Goal: Transaction & Acquisition: Obtain resource

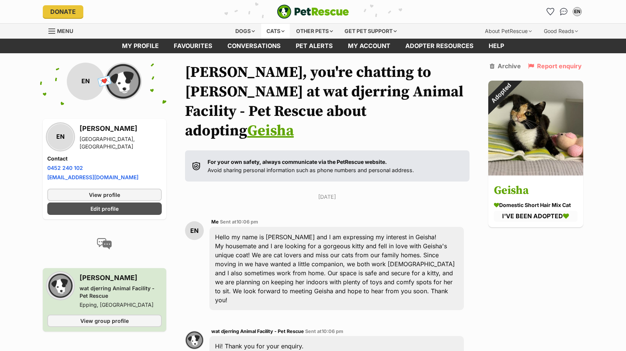
click at [280, 30] on div "Cats" at bounding box center [275, 31] width 29 height 15
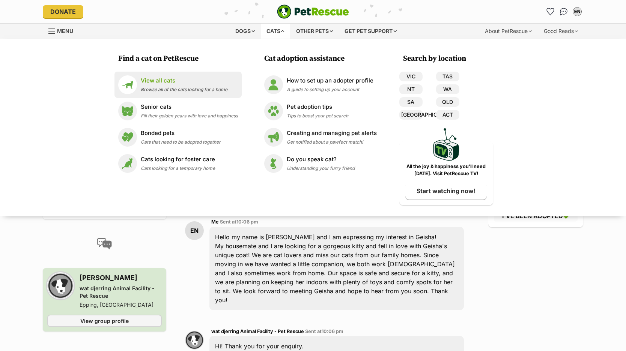
click at [180, 87] on span "Browse all of the cats looking for a home" at bounding box center [184, 90] width 87 height 6
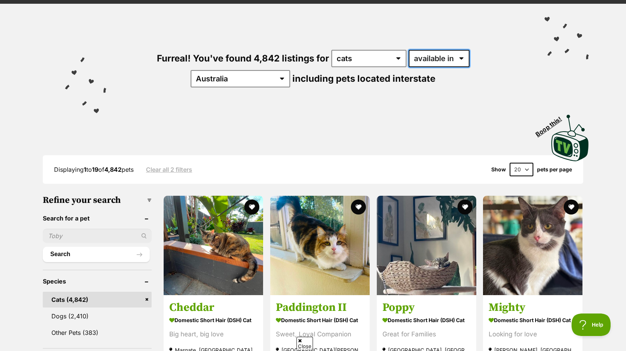
click at [426, 57] on select "available in located in" at bounding box center [439, 58] width 61 height 17
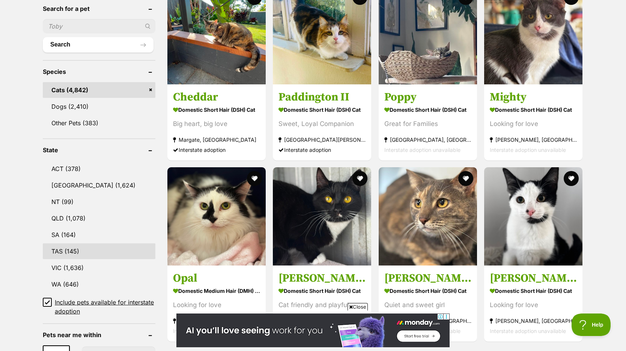
scroll to position [264, 0]
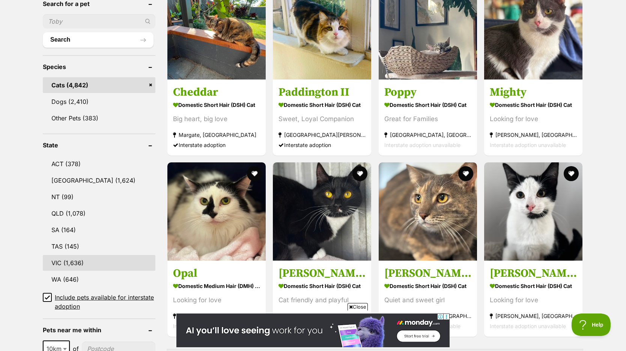
click at [85, 261] on link "VIC (1,636)" at bounding box center [99, 263] width 113 height 16
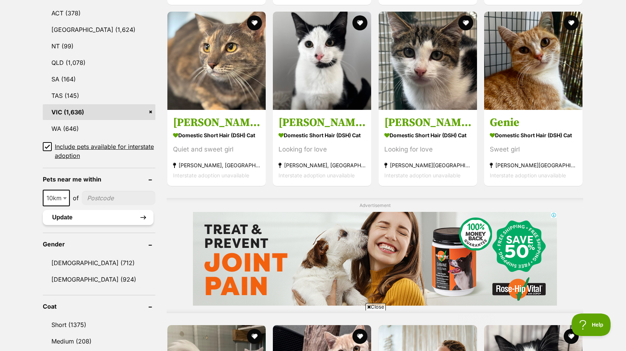
scroll to position [421, 0]
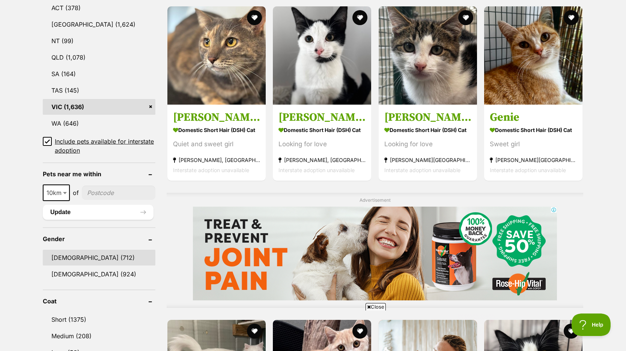
click at [87, 255] on link "Male (712)" at bounding box center [99, 258] width 113 height 16
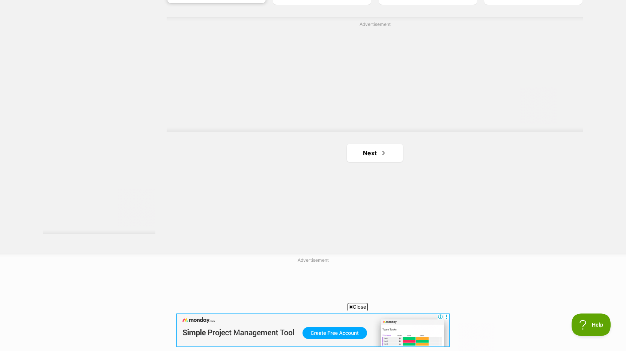
scroll to position [1355, 0]
click at [363, 156] on link "Next" at bounding box center [375, 150] width 56 height 18
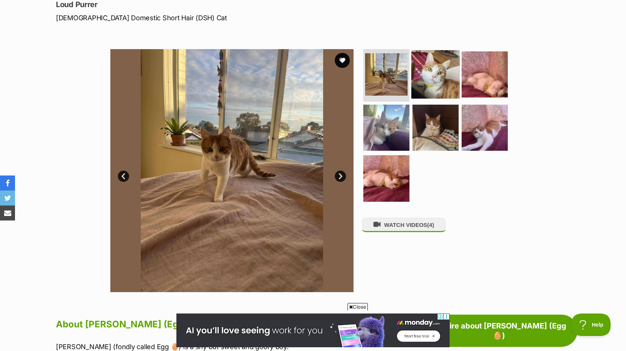
click at [435, 89] on img at bounding box center [436, 74] width 48 height 48
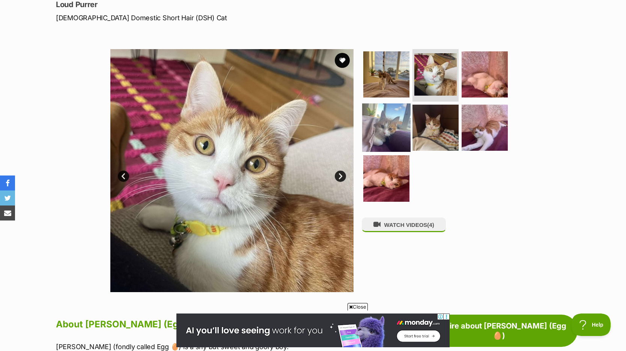
click at [397, 124] on img at bounding box center [386, 127] width 48 height 48
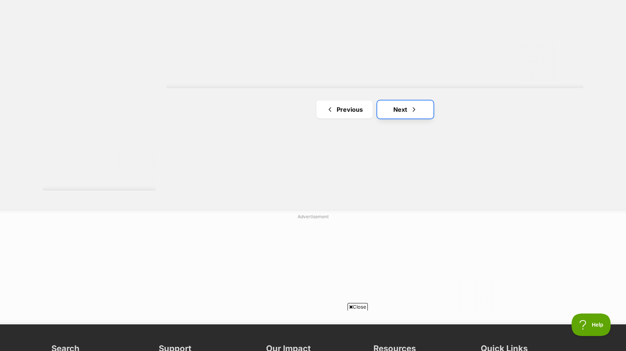
click at [416, 112] on span "Next page" at bounding box center [414, 109] width 8 height 9
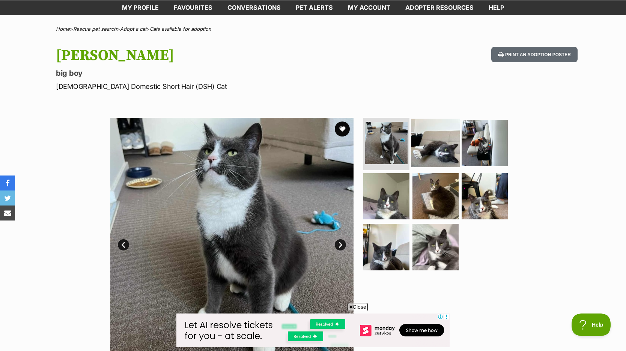
click at [430, 146] on img at bounding box center [436, 143] width 48 height 48
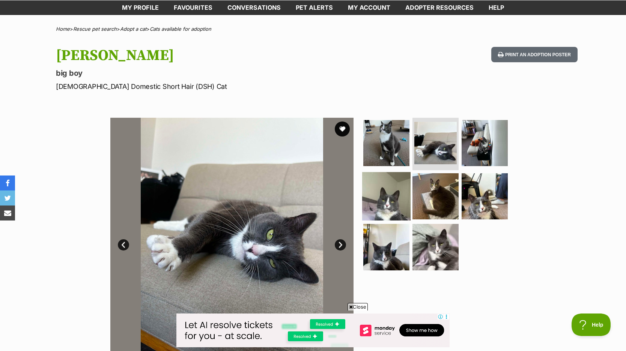
click at [398, 195] on img at bounding box center [386, 196] width 48 height 48
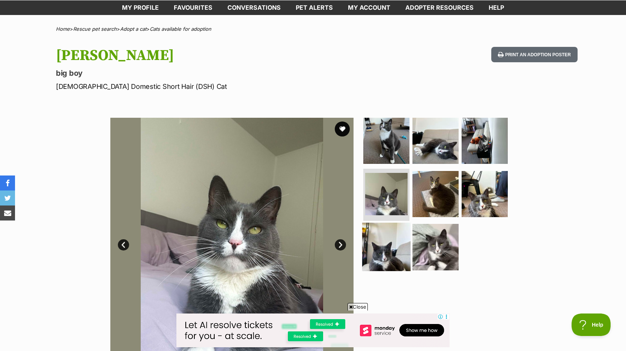
click at [385, 253] on img at bounding box center [386, 247] width 48 height 48
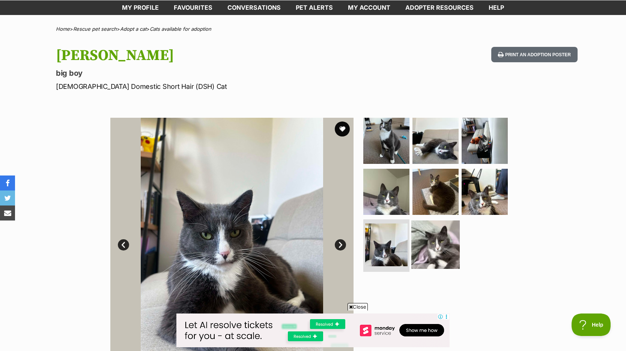
click at [419, 251] on img at bounding box center [436, 245] width 48 height 48
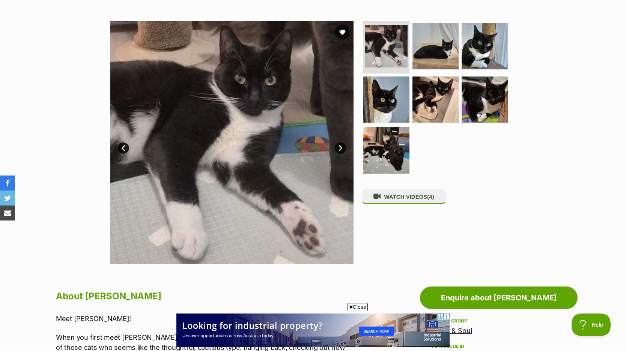
scroll to position [109, 0]
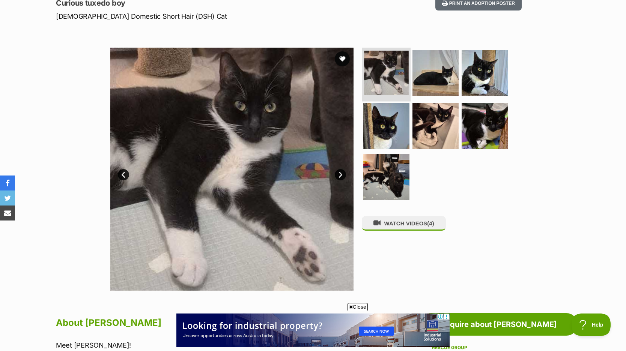
click at [389, 87] on img at bounding box center [386, 73] width 45 height 45
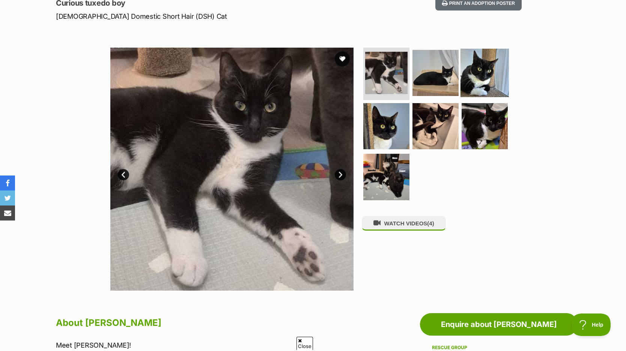
click at [476, 77] on img at bounding box center [485, 73] width 48 height 48
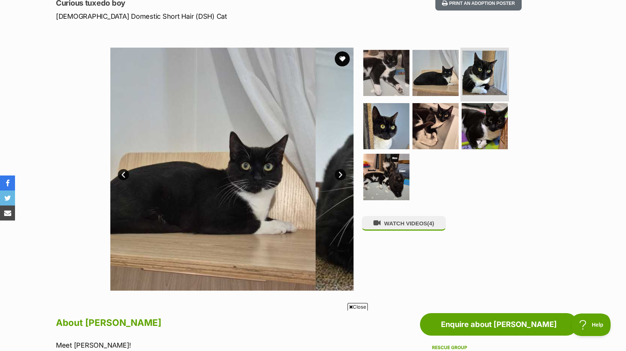
scroll to position [0, 0]
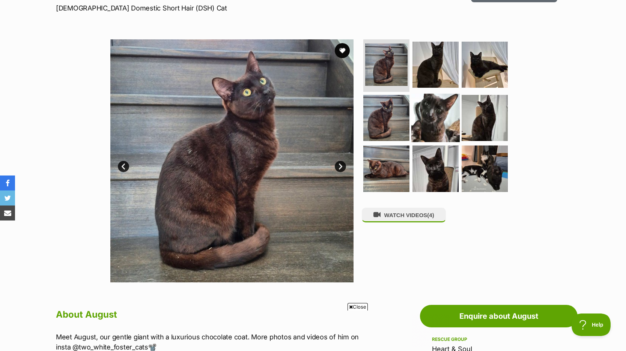
click at [431, 123] on img at bounding box center [436, 118] width 48 height 48
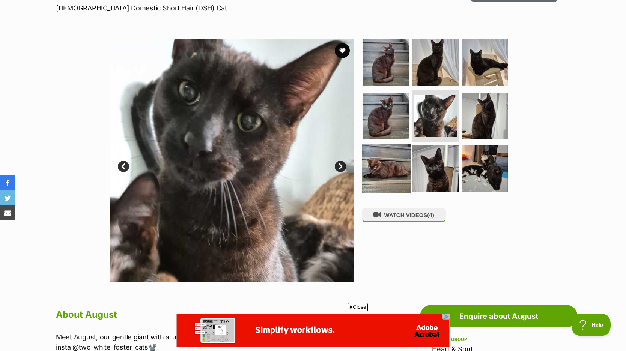
click at [388, 176] on img at bounding box center [386, 169] width 48 height 48
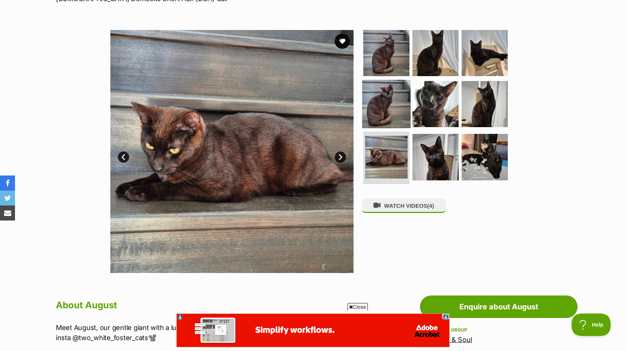
scroll to position [128, 0]
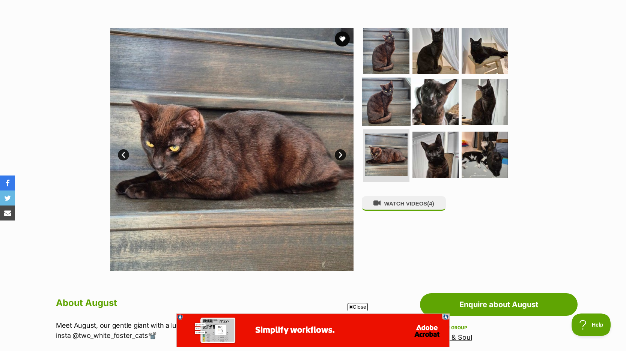
click at [392, 105] on img at bounding box center [386, 101] width 48 height 48
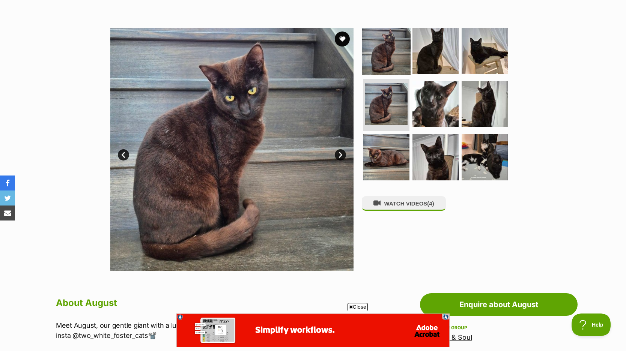
click at [397, 47] on img at bounding box center [386, 51] width 48 height 48
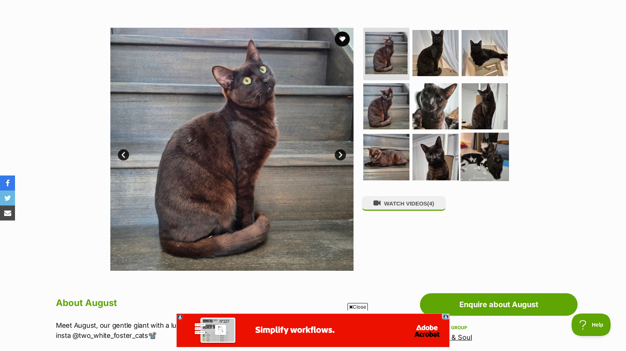
click at [481, 141] on img at bounding box center [485, 157] width 48 height 48
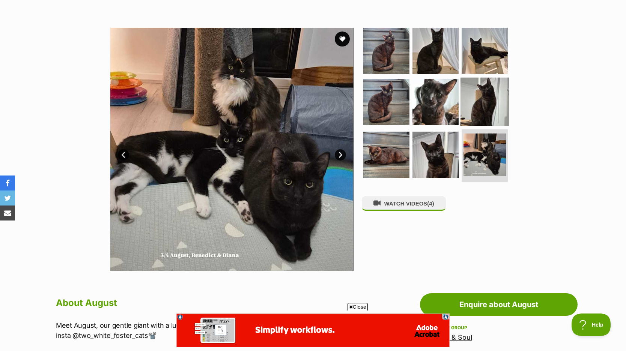
click at [486, 98] on img at bounding box center [485, 101] width 48 height 48
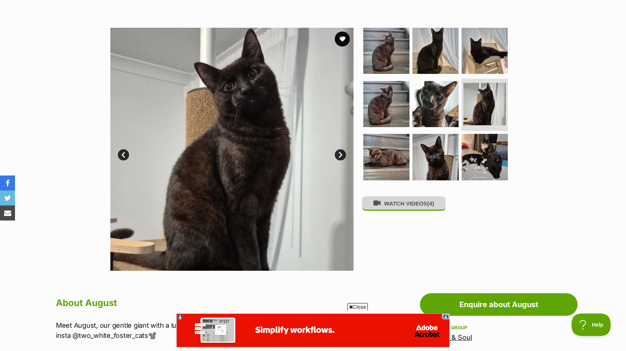
click at [403, 210] on button "WATCH VIDEOS (4)" at bounding box center [404, 203] width 84 height 15
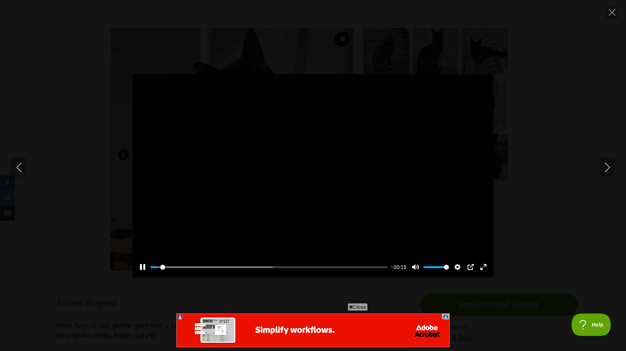
scroll to position [0, 0]
click at [241, 266] on input "Seek" at bounding box center [269, 267] width 237 height 7
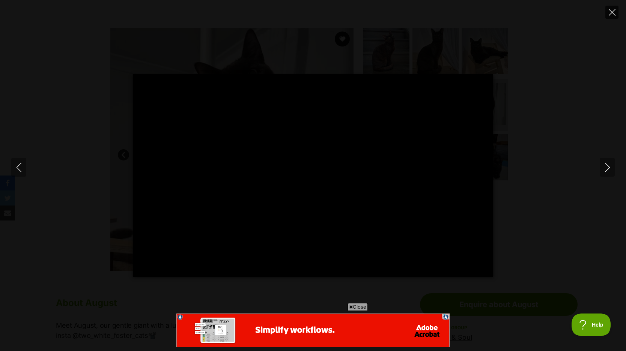
click at [610, 15] on icon "Close" at bounding box center [612, 12] width 7 height 7
type input "50.48"
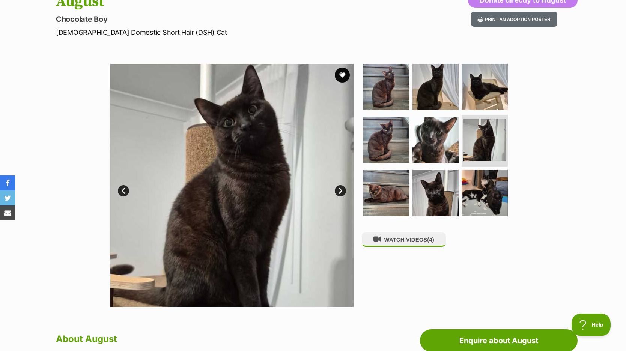
scroll to position [13, 0]
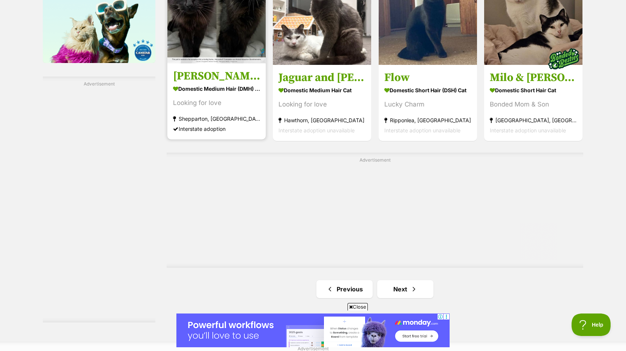
scroll to position [1228, 0]
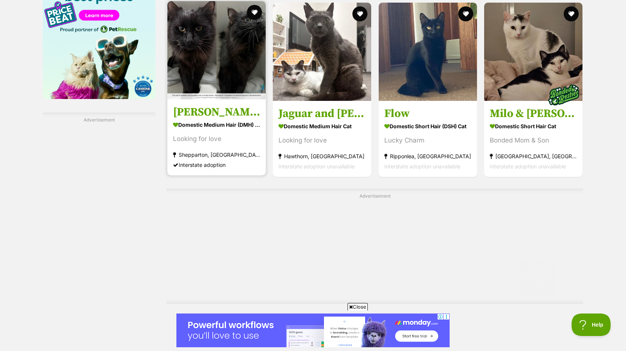
click at [223, 119] on strong "Domestic Medium Hair (DMH) Cat" at bounding box center [216, 124] width 87 height 11
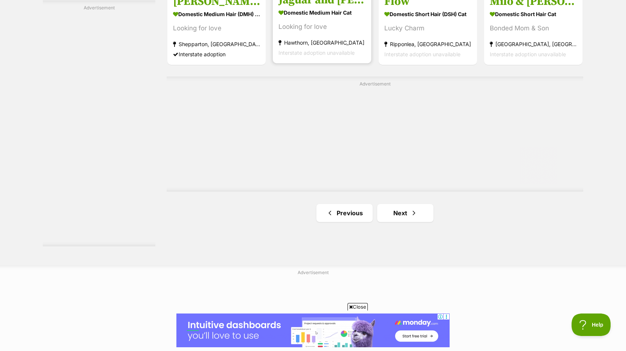
scroll to position [1389, 0]
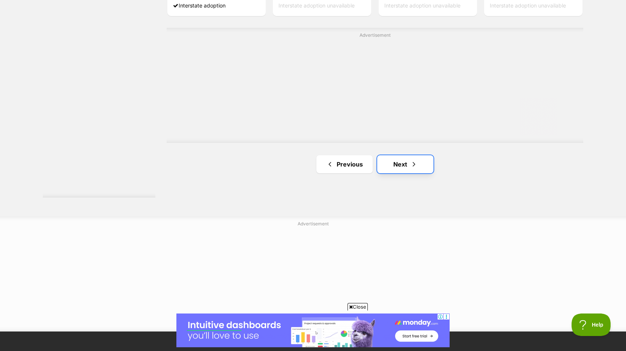
click at [398, 163] on link "Next" at bounding box center [405, 164] width 56 height 18
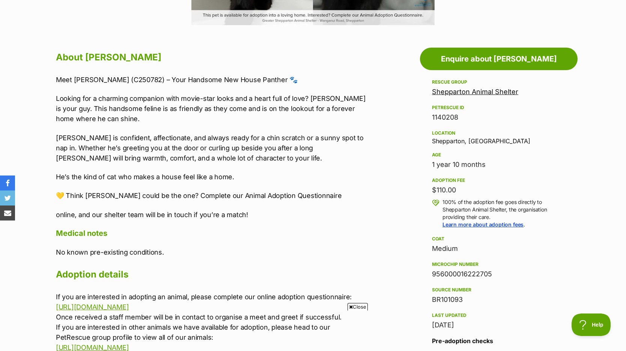
scroll to position [380, 0]
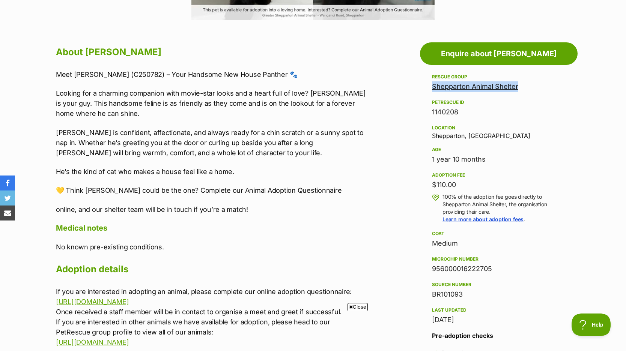
drag, startPoint x: 518, startPoint y: 86, endPoint x: 428, endPoint y: 86, distance: 90.5
click at [428, 86] on aside "Rescue group Shepparton Animal Shelter PetRescue ID 1140208 Location Shepparton…" at bounding box center [499, 240] width 158 height 336
copy link "Shepparton Animal Shelter"
click at [237, 146] on p "FRANK is confident, affectionate, and always ready for a chin scratch or a sunn…" at bounding box center [211, 143] width 310 height 30
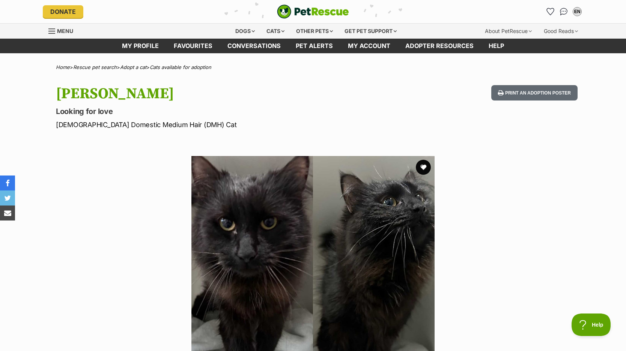
scroll to position [0, 0]
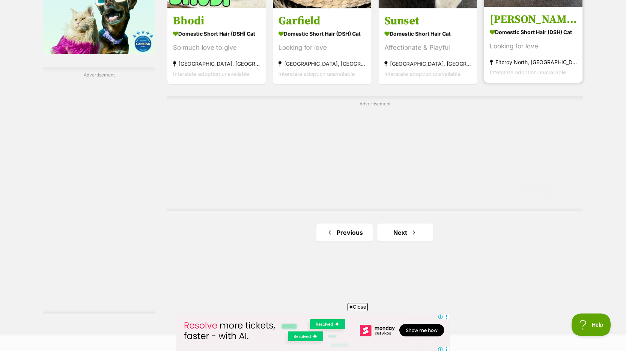
scroll to position [1305, 0]
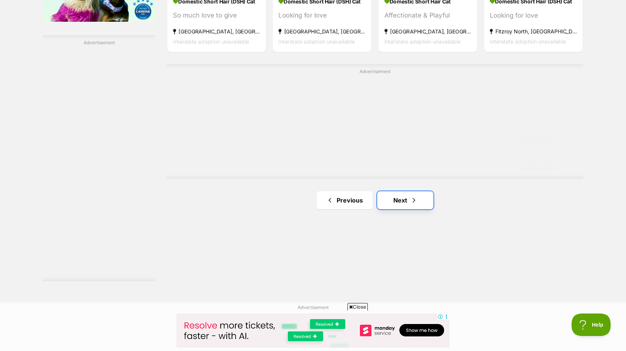
click at [407, 196] on link "Next" at bounding box center [405, 201] width 56 height 18
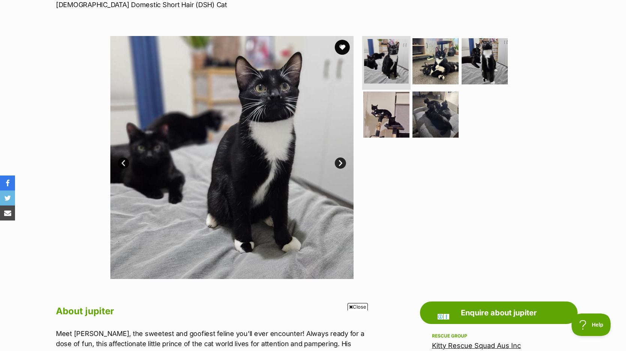
scroll to position [85, 0]
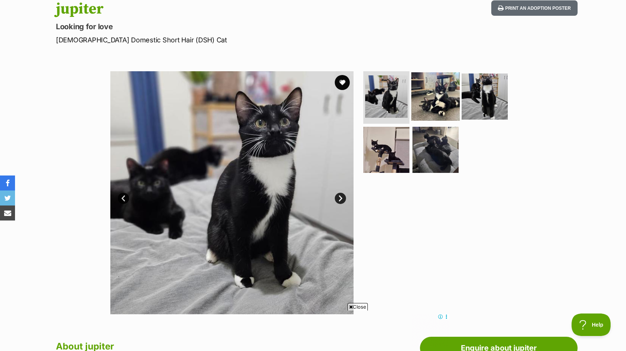
click at [431, 96] on img at bounding box center [436, 96] width 48 height 48
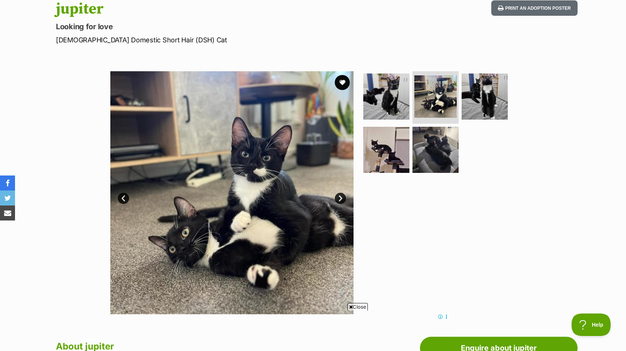
scroll to position [0, 0]
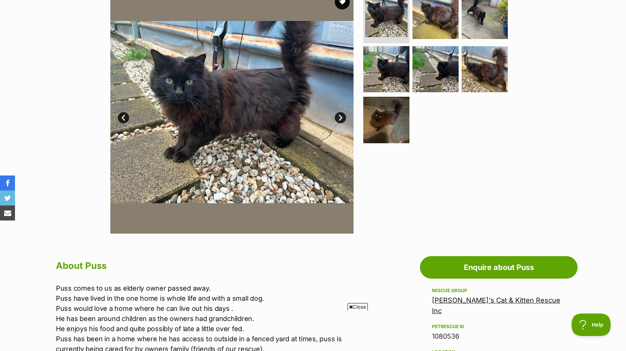
scroll to position [140, 0]
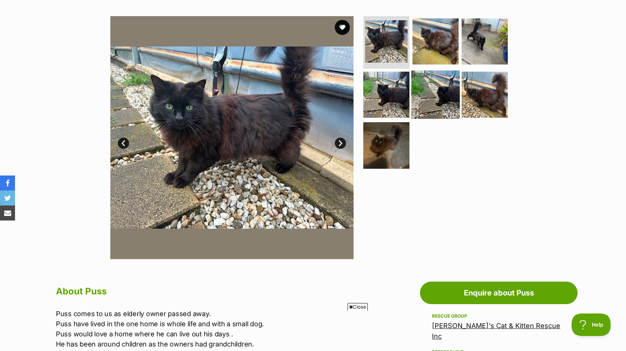
click at [432, 93] on img at bounding box center [436, 94] width 48 height 48
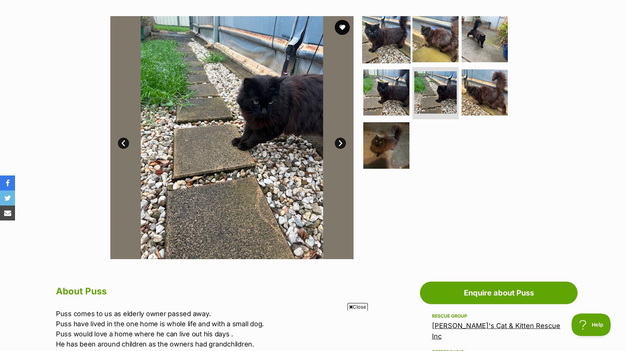
click at [392, 36] on img at bounding box center [386, 39] width 48 height 48
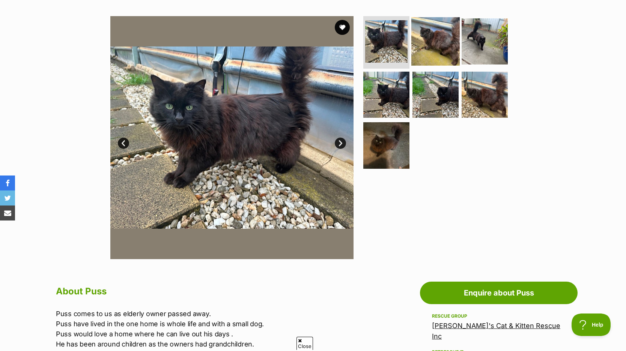
scroll to position [0, 0]
click at [423, 38] on img at bounding box center [436, 41] width 48 height 48
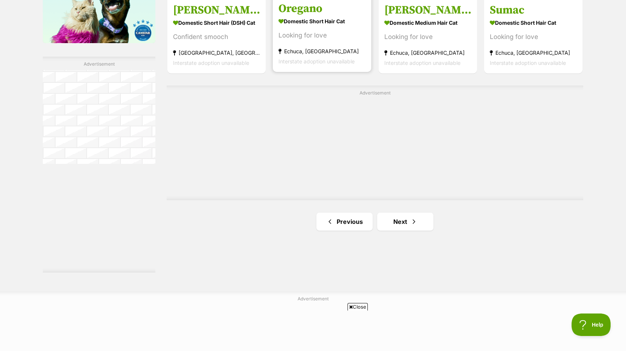
scroll to position [1290, 0]
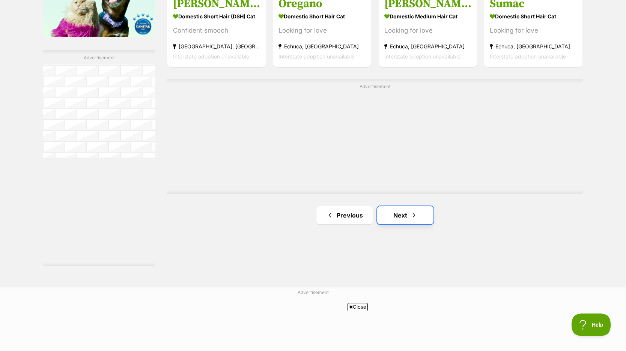
click at [399, 214] on link "Next" at bounding box center [405, 216] width 56 height 18
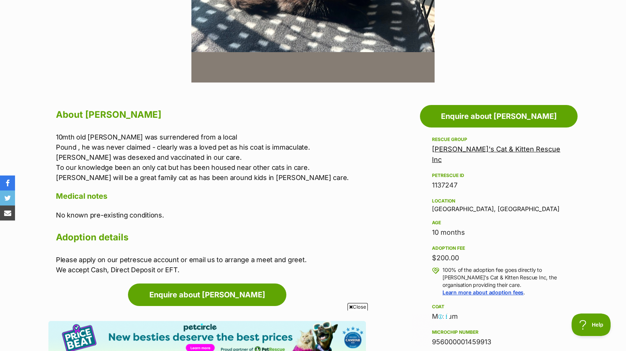
scroll to position [320, 0]
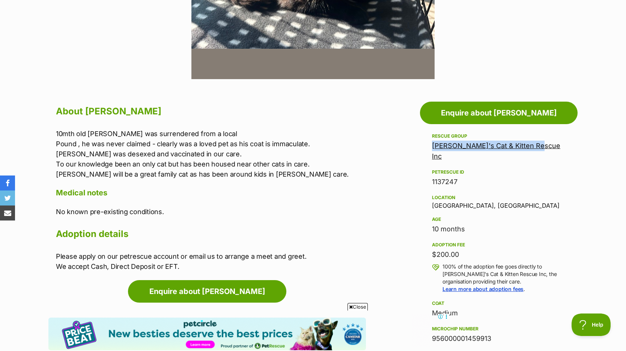
drag, startPoint x: 534, startPoint y: 145, endPoint x: 427, endPoint y: 148, distance: 106.7
click at [427, 148] on aside "Rescue group Sally's Cat & Kitten Rescue Inc PetRescue ID 1137247 Location Will…" at bounding box center [499, 301] width 158 height 339
copy link "[PERSON_NAME]'s Cat & Kitten Rescue Inc"
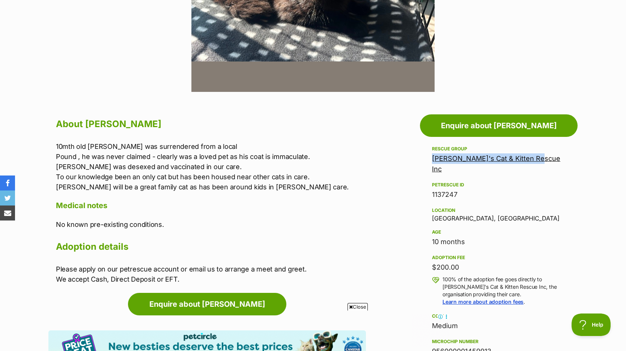
scroll to position [309, 0]
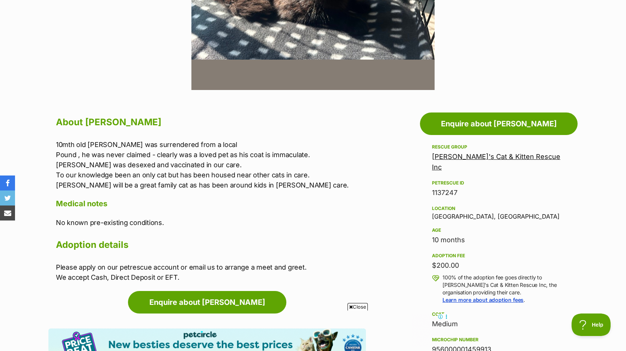
click at [335, 160] on p "10mth old Fabian was surrendered from a local Pound , he was never claimed - cl…" at bounding box center [211, 165] width 310 height 51
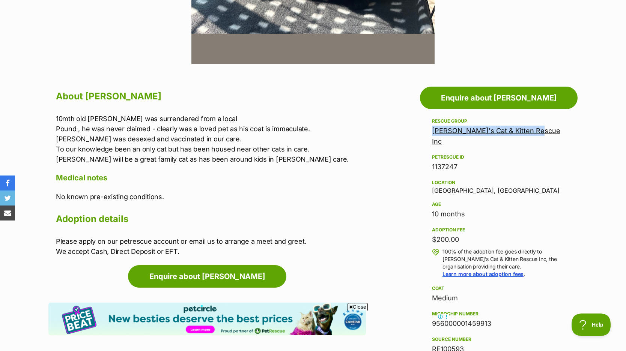
scroll to position [336, 0]
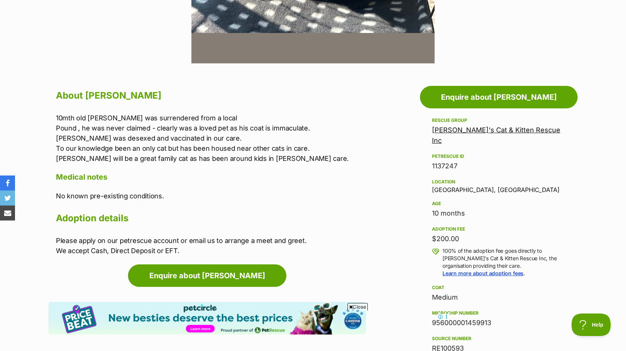
click at [312, 128] on p "10mth old Fabian was surrendered from a local Pound , he was never claimed - cl…" at bounding box center [211, 138] width 310 height 51
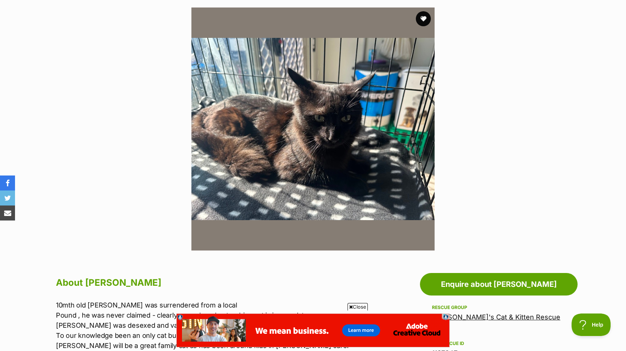
scroll to position [0, 0]
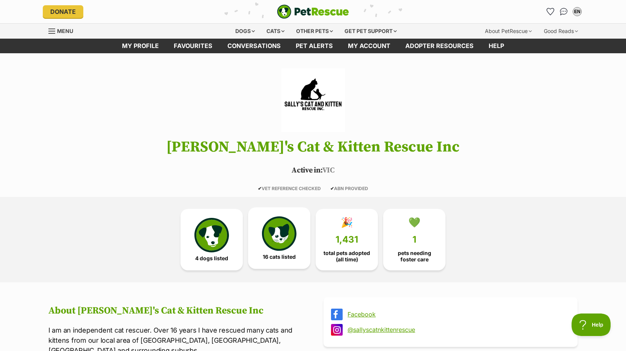
click at [276, 227] on img at bounding box center [279, 234] width 35 height 35
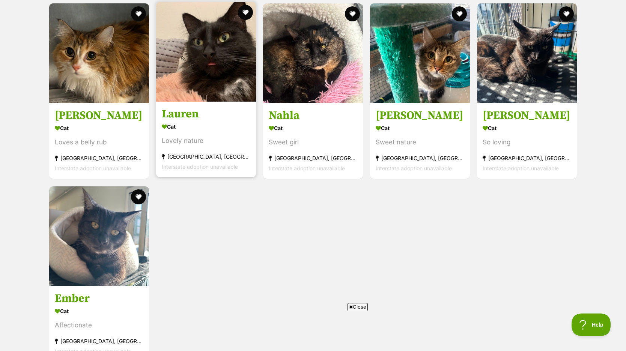
scroll to position [1042, 0]
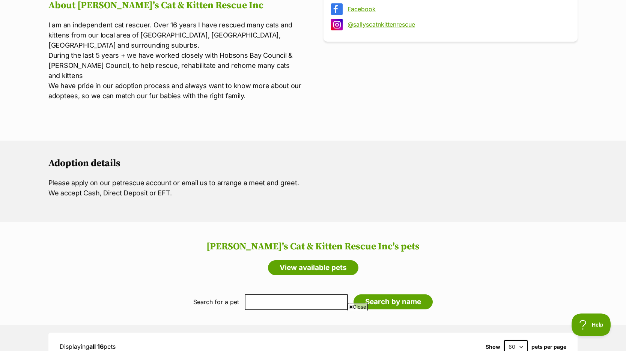
scroll to position [300, 0]
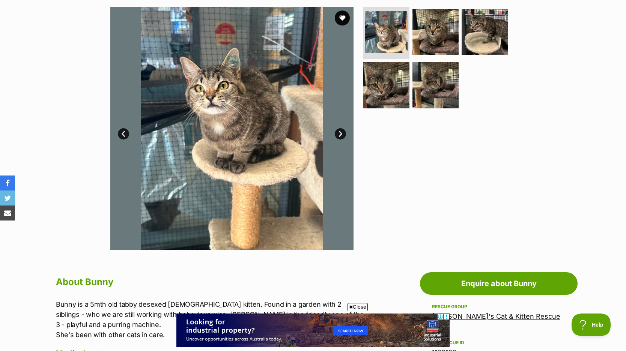
scroll to position [132, 0]
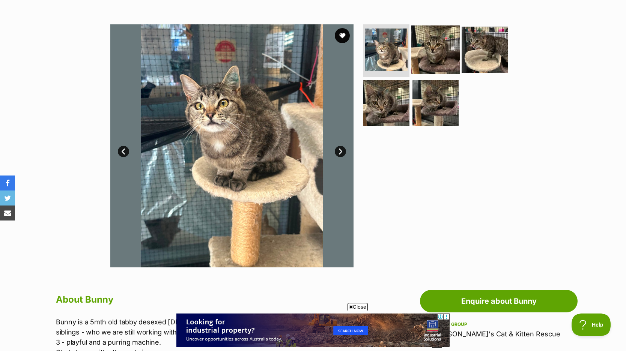
click at [426, 62] on img at bounding box center [436, 50] width 48 height 48
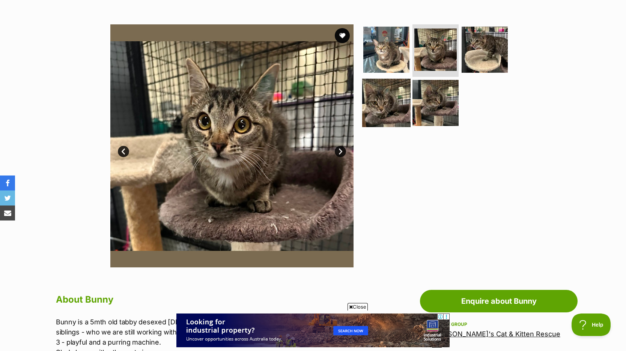
scroll to position [0, 0]
click at [392, 95] on img at bounding box center [386, 102] width 48 height 48
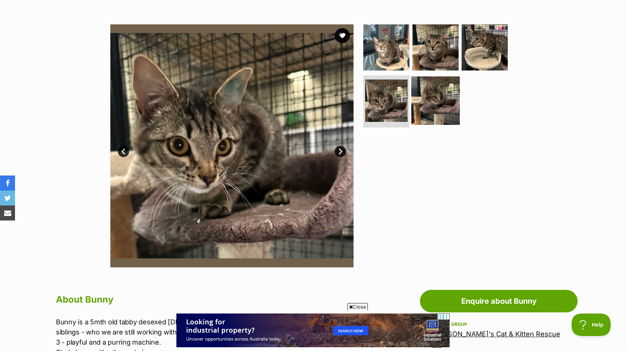
click at [432, 96] on img at bounding box center [436, 100] width 48 height 48
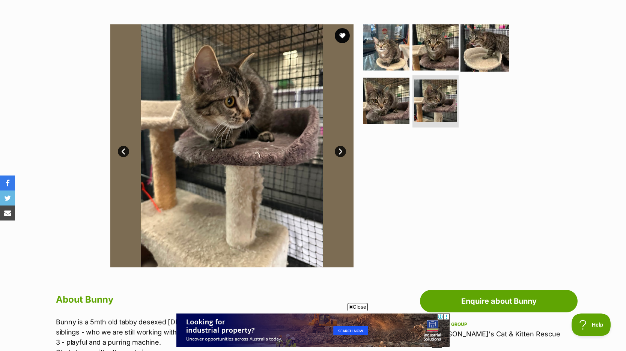
click at [489, 45] on img at bounding box center [485, 47] width 48 height 48
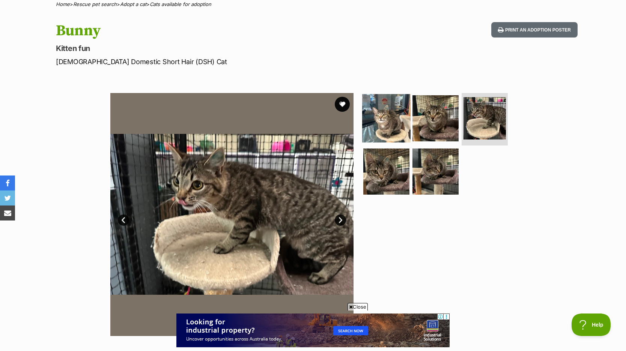
scroll to position [66, 0]
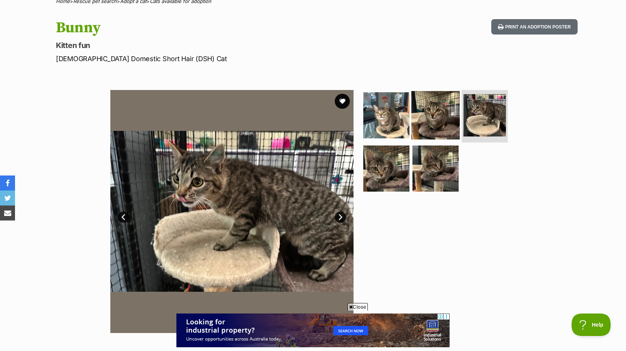
click at [429, 115] on img at bounding box center [436, 115] width 48 height 48
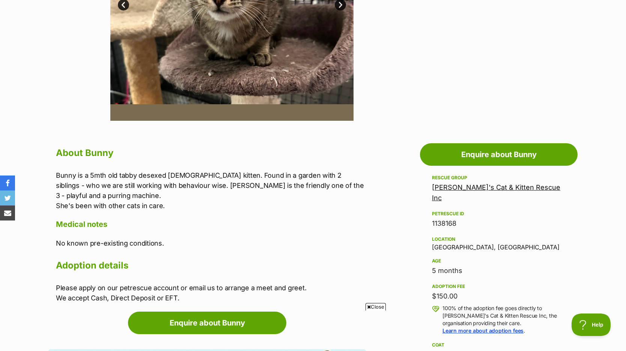
scroll to position [0, 0]
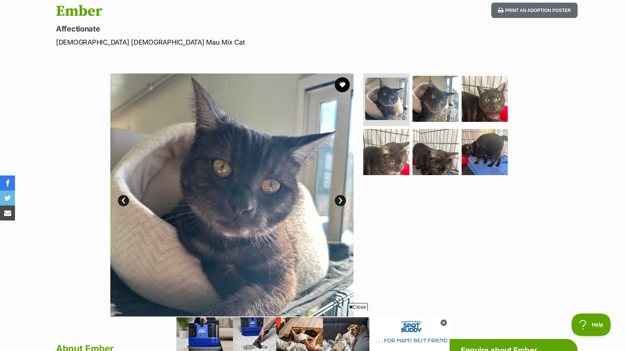
scroll to position [77, 0]
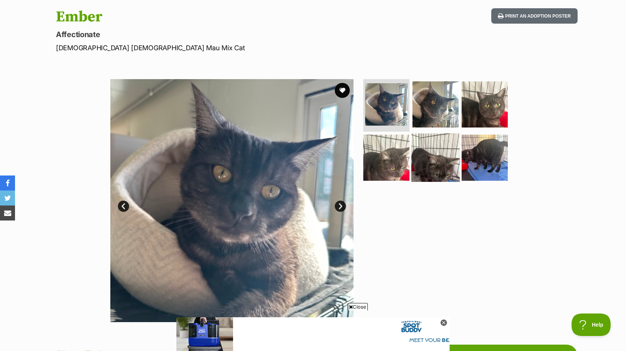
click at [431, 155] on img at bounding box center [436, 157] width 48 height 48
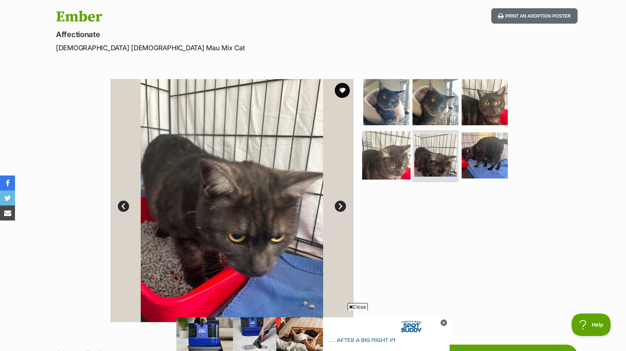
click at [389, 150] on img at bounding box center [386, 155] width 48 height 48
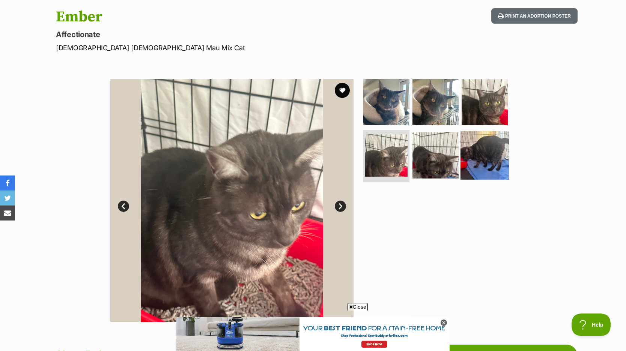
click at [475, 153] on img at bounding box center [485, 155] width 48 height 48
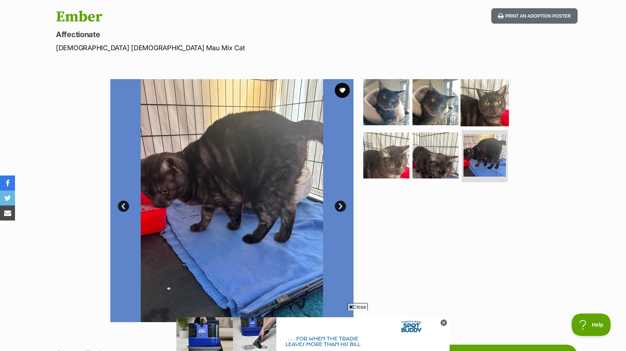
click at [477, 105] on img at bounding box center [485, 102] width 48 height 48
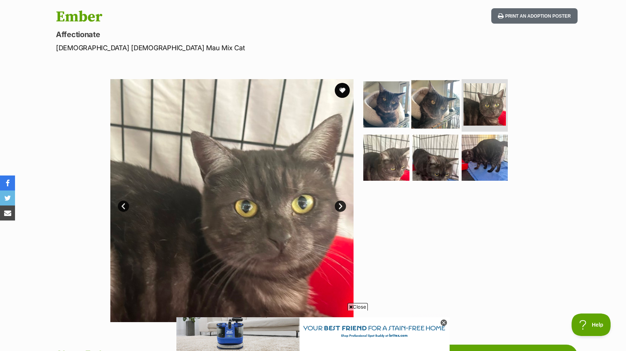
click at [439, 104] on img at bounding box center [436, 104] width 48 height 48
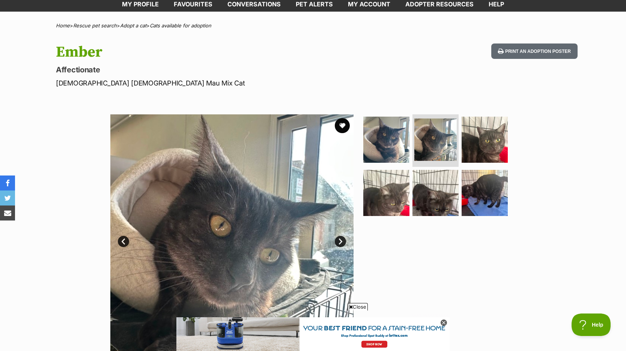
scroll to position [101, 0]
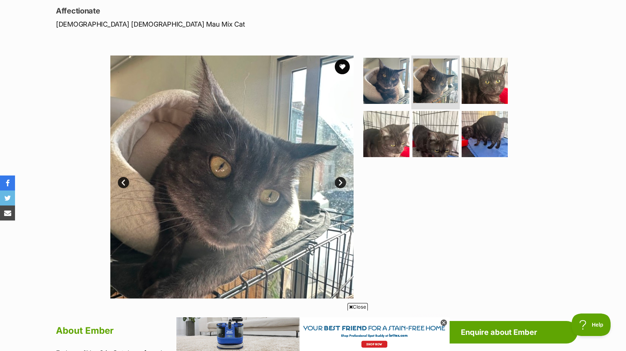
click at [435, 85] on img at bounding box center [435, 81] width 45 height 45
click at [484, 85] on img at bounding box center [485, 81] width 48 height 48
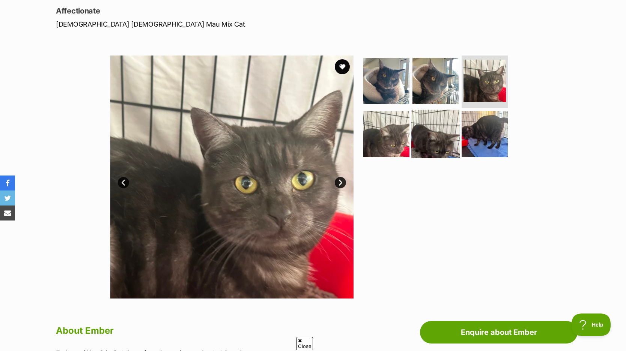
click at [448, 135] on img at bounding box center [436, 134] width 48 height 48
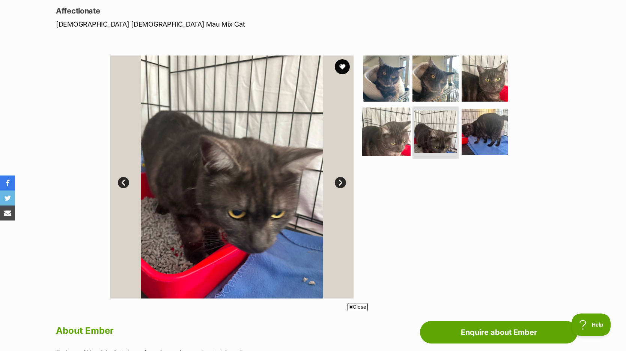
click at [389, 139] on img at bounding box center [386, 131] width 48 height 48
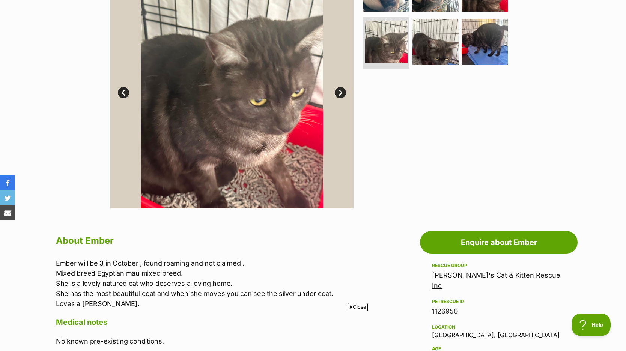
scroll to position [160, 0]
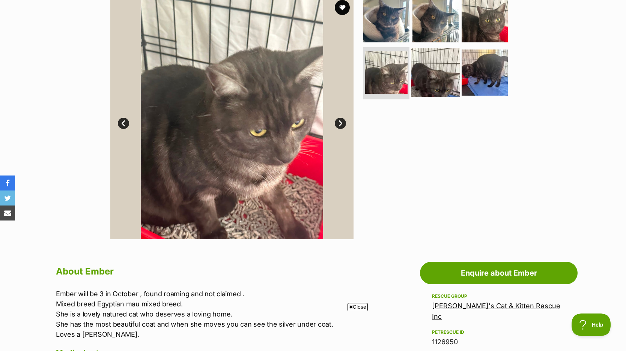
click at [437, 87] on img at bounding box center [436, 72] width 48 height 48
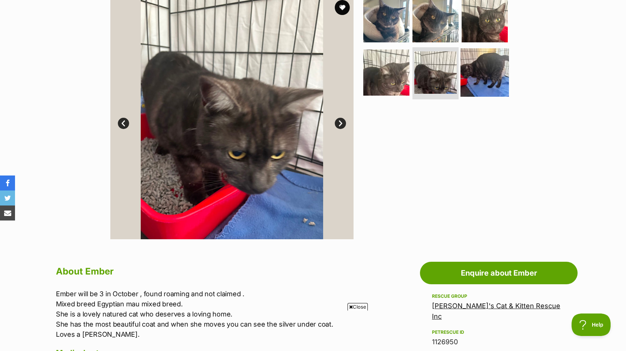
click at [482, 69] on img at bounding box center [485, 72] width 48 height 48
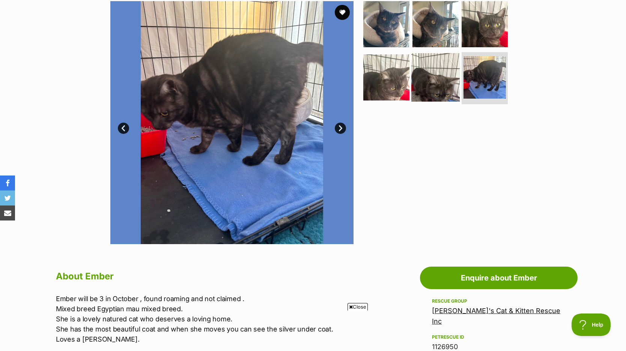
scroll to position [142, 0]
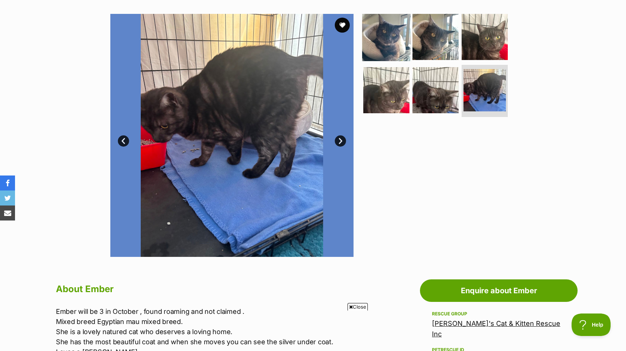
click at [381, 42] on img at bounding box center [386, 37] width 48 height 48
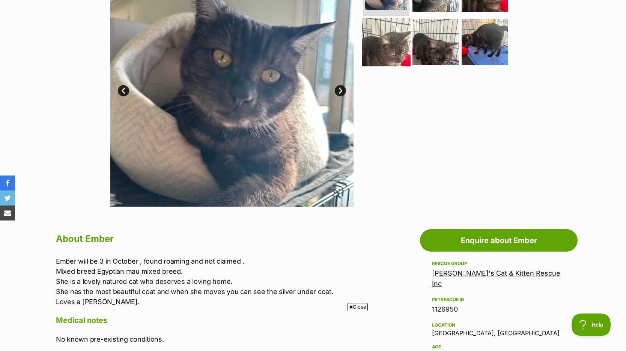
scroll to position [151, 0]
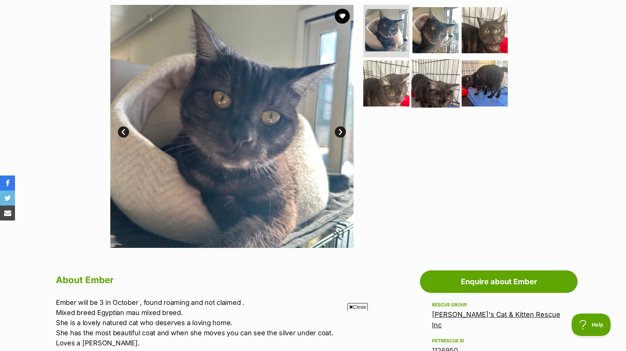
click at [439, 84] on img at bounding box center [436, 83] width 48 height 48
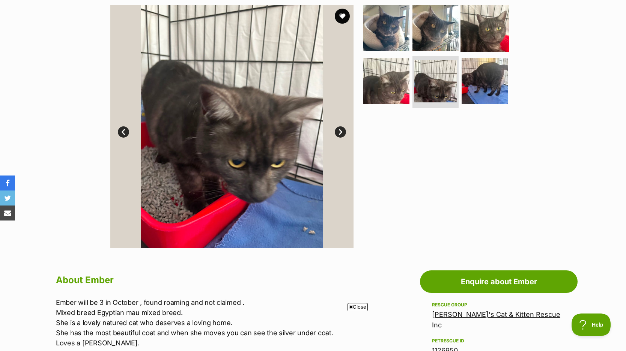
click at [489, 29] on img at bounding box center [485, 28] width 48 height 48
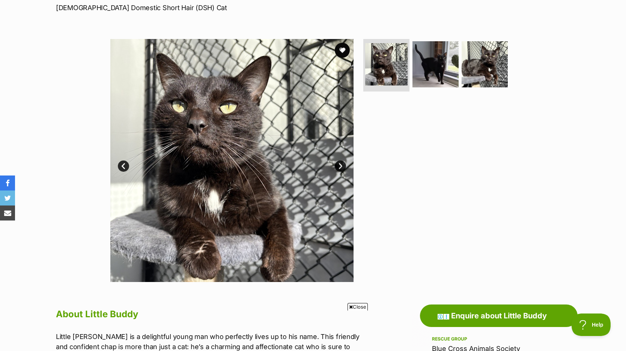
scroll to position [38, 0]
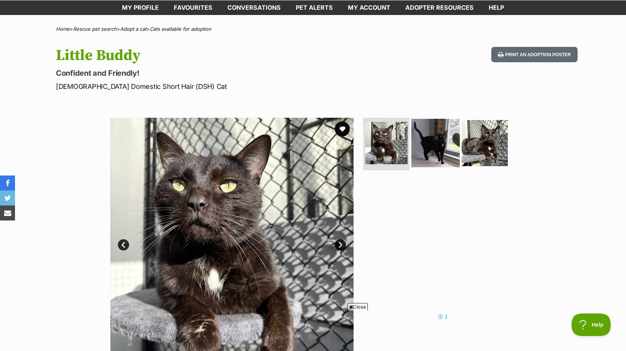
click at [426, 142] on img at bounding box center [436, 143] width 48 height 48
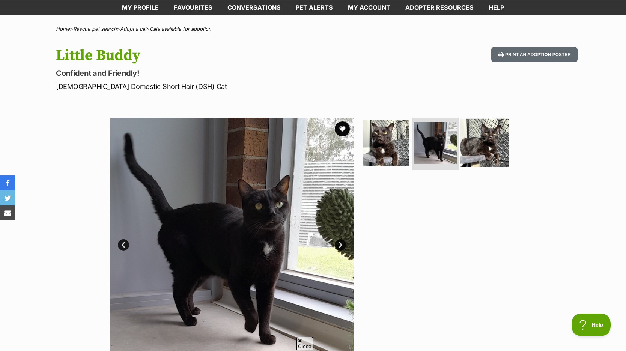
click at [477, 137] on img at bounding box center [485, 143] width 48 height 48
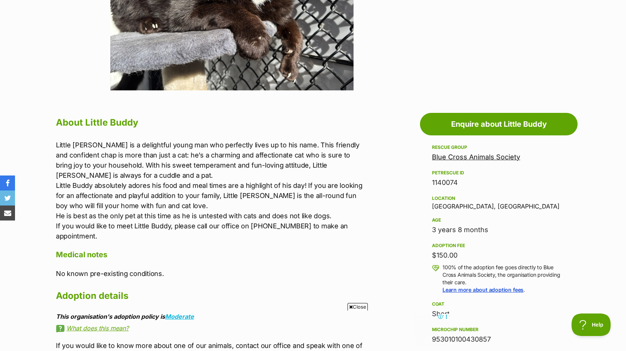
scroll to position [326, 0]
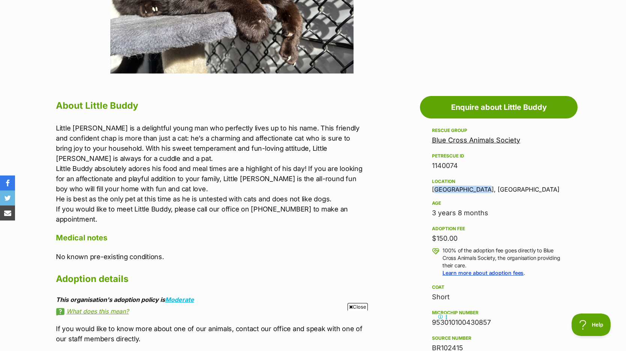
drag, startPoint x: 481, startPoint y: 190, endPoint x: 430, endPoint y: 190, distance: 51.8
click at [430, 190] on aside "Rescue group Blue Cross Animals Society PetRescue ID 1140074 Location Wonga Par…" at bounding box center [499, 320] width 158 height 388
copy div "Wonga Park, VIC"
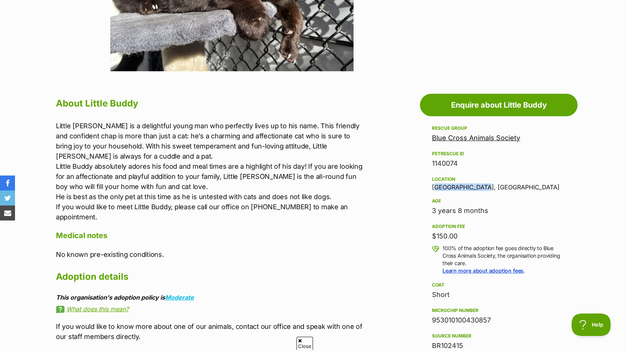
scroll to position [333, 0]
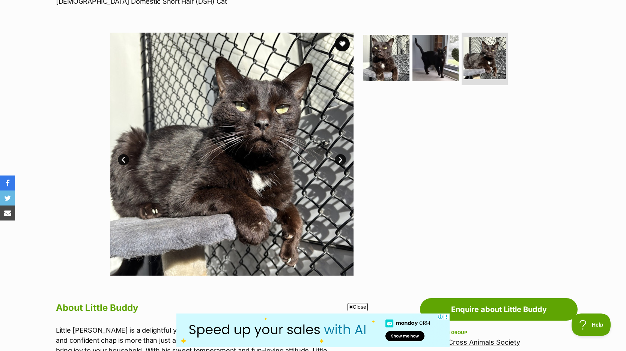
scroll to position [115, 0]
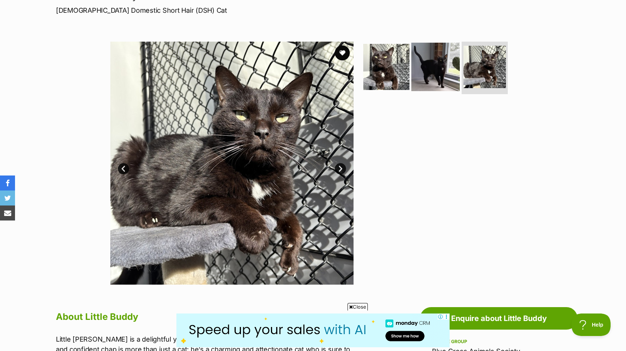
click at [431, 65] on img at bounding box center [436, 67] width 48 height 48
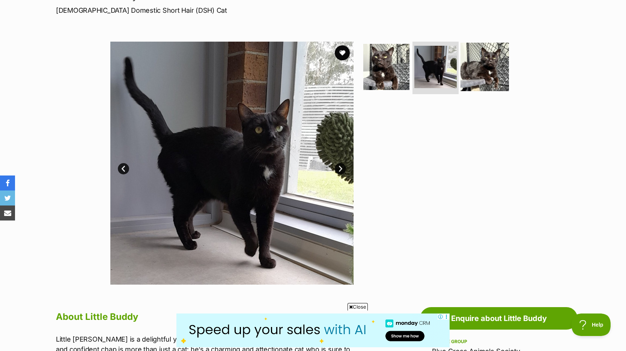
click at [482, 67] on img at bounding box center [485, 67] width 48 height 48
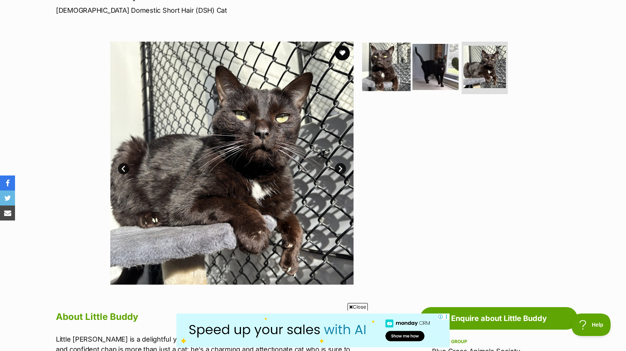
click at [385, 70] on img at bounding box center [386, 67] width 48 height 48
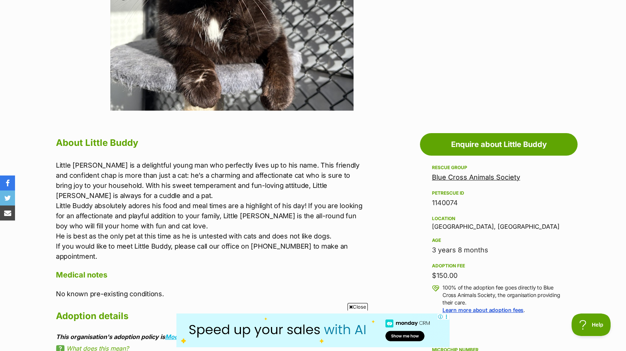
scroll to position [292, 0]
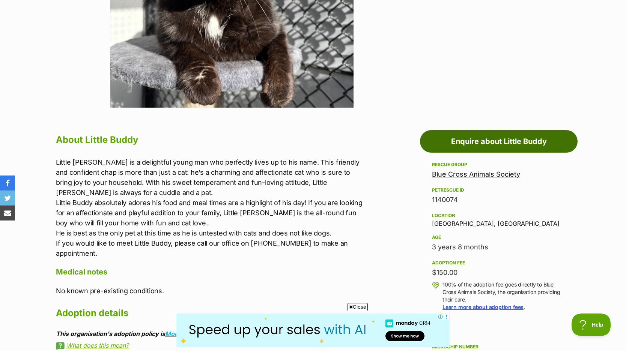
click at [504, 143] on link "Enquire about Little Buddy" at bounding box center [499, 141] width 158 height 23
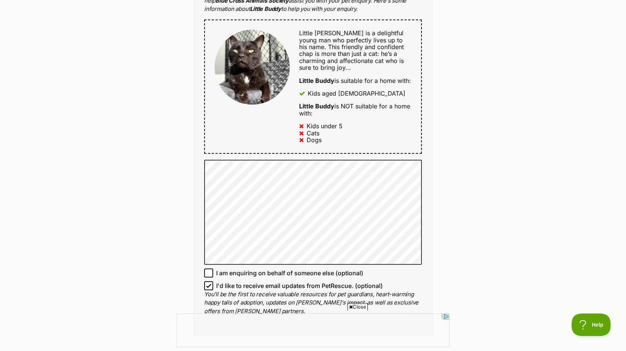
click at [161, 226] on div "Enquire about Little Buddy 03 9722 1265 Send an enquiry via the form below or p…" at bounding box center [313, 164] width 626 height 1028
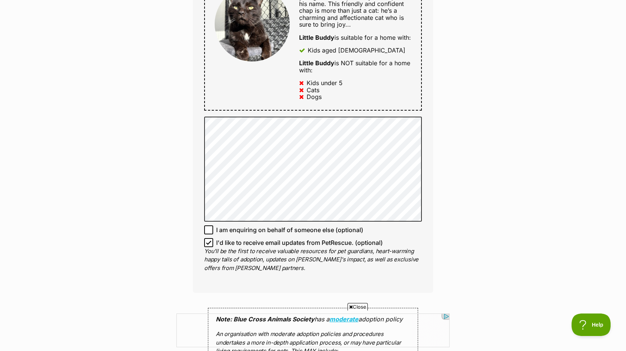
scroll to position [471, 0]
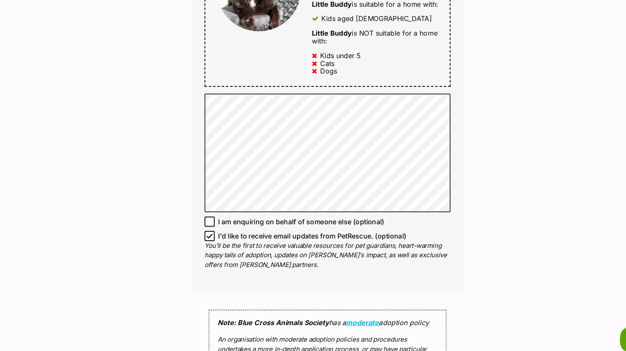
click at [180, 195] on div "Enquire about Little Buddy 03 9722 1265 Send an enquiry via the form below or p…" at bounding box center [313, 112] width 626 height 1028
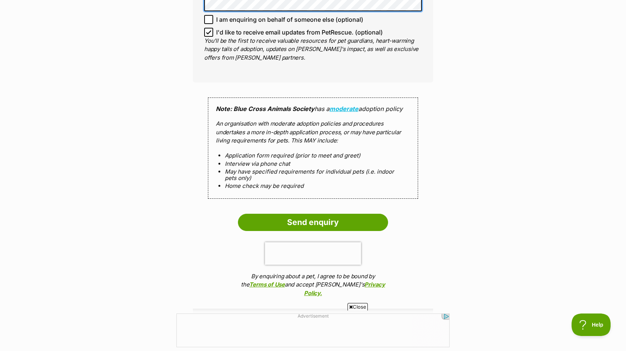
scroll to position [718, 0]
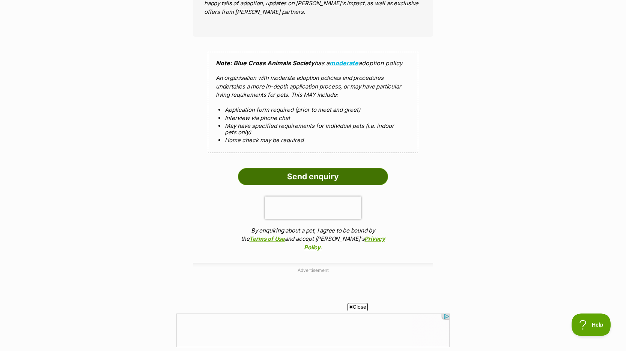
click at [329, 186] on input "Send enquiry" at bounding box center [313, 176] width 150 height 17
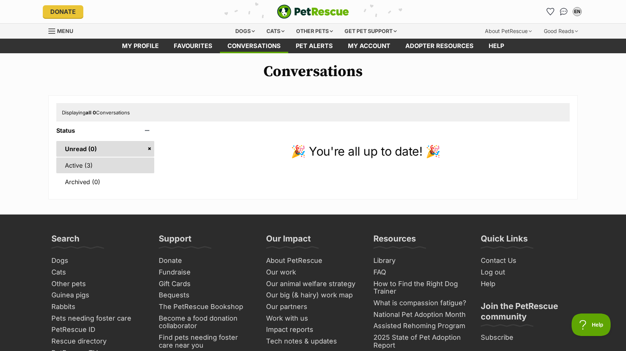
click at [101, 167] on link "Active (3)" at bounding box center [105, 166] width 98 height 16
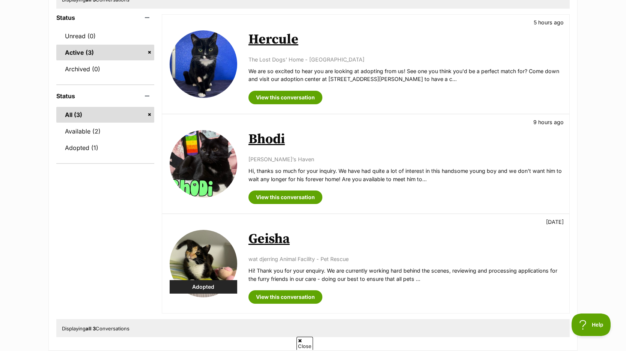
click at [278, 38] on link "Hercule" at bounding box center [274, 39] width 50 height 17
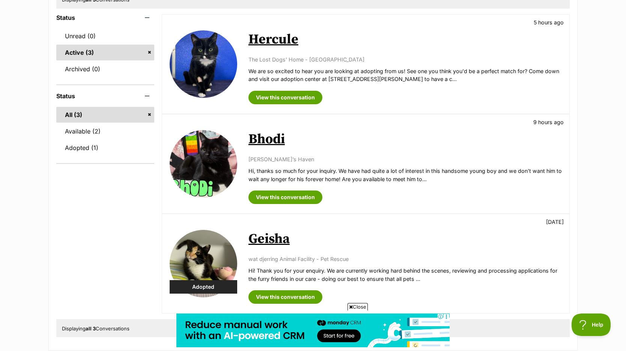
click at [264, 140] on link "Bhodi" at bounding box center [267, 139] width 36 height 17
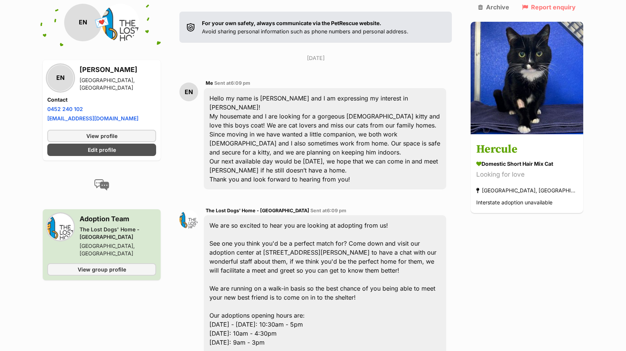
scroll to position [133, 0]
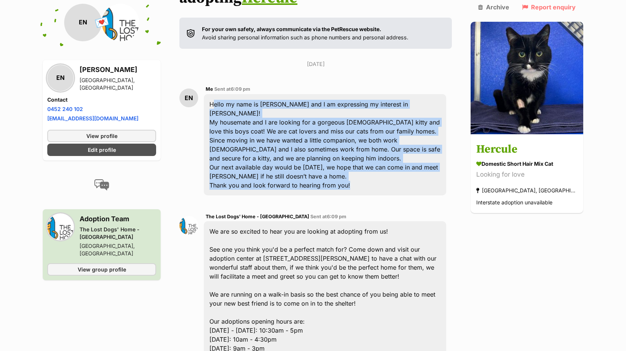
drag, startPoint x: 215, startPoint y: 85, endPoint x: 356, endPoint y: 156, distance: 158.2
click at [356, 156] on div "Hello my name is Liz and I am expressing my interest in Hercules! My housemate …" at bounding box center [325, 144] width 243 height 101
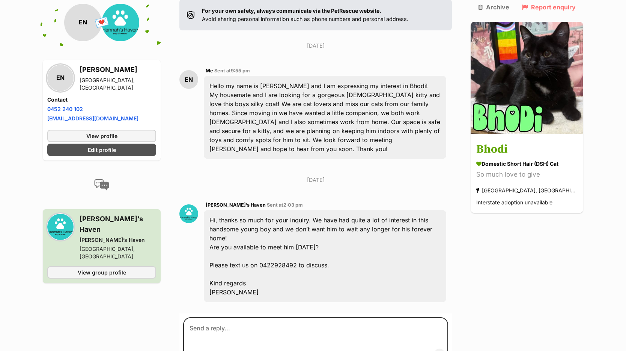
scroll to position [122, 0]
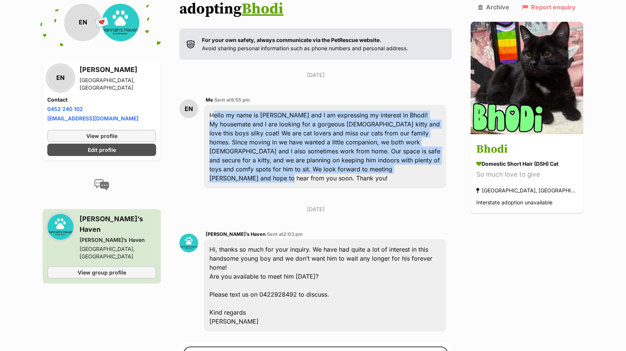
drag, startPoint x: 215, startPoint y: 75, endPoint x: 390, endPoint y: 130, distance: 183.6
click at [390, 130] on div "Hello my name is [PERSON_NAME] and I am expressing my interest in Bhodi! My hou…" at bounding box center [325, 146] width 243 height 83
copy div "Hello my name is [PERSON_NAME] and I am expressing my interest in Bhodi! My hou…"
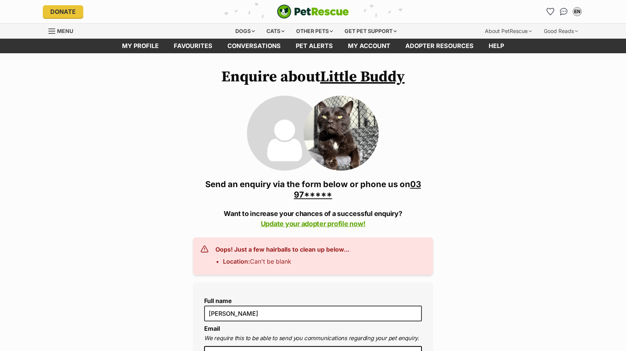
click at [234, 198] on h3 "03 9722 1265 Send an enquiry via the form below or phone us on 03 97*****" at bounding box center [313, 189] width 240 height 21
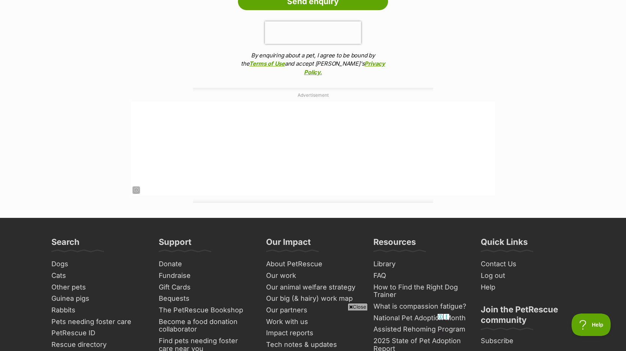
scroll to position [931, 0]
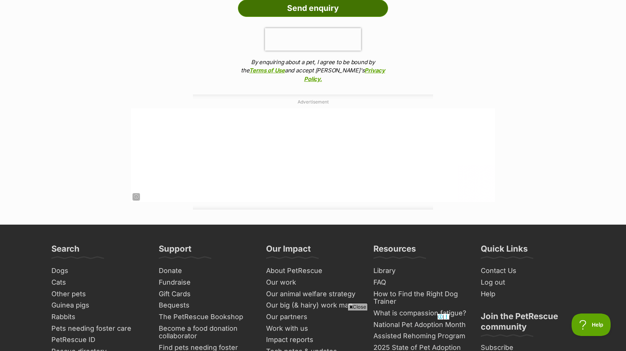
click at [328, 17] on input "Send enquiry" at bounding box center [313, 8] width 150 height 17
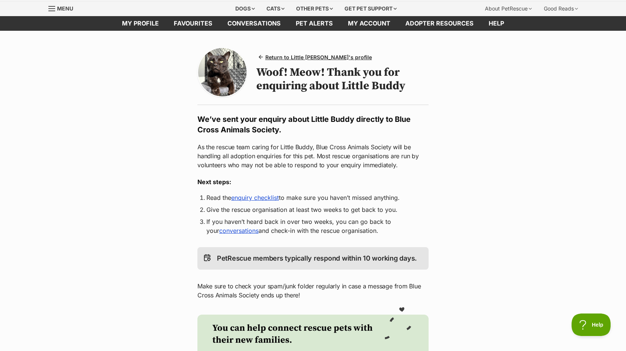
scroll to position [17, 0]
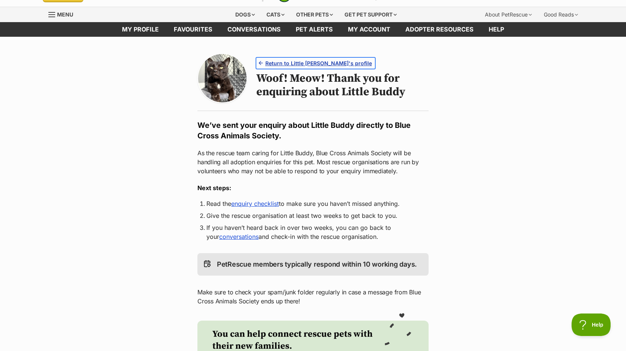
click at [312, 60] on span "Return to Little Buddy's profile" at bounding box center [318, 63] width 107 height 8
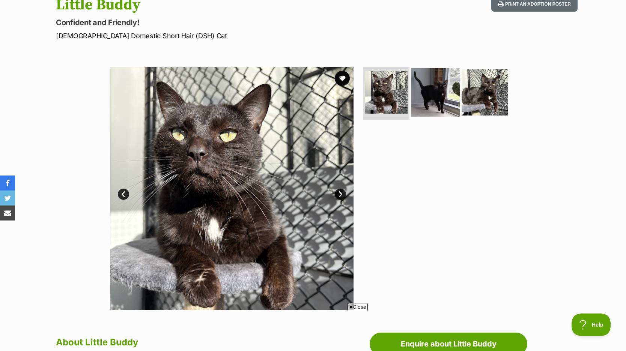
click at [429, 105] on img at bounding box center [436, 92] width 48 height 48
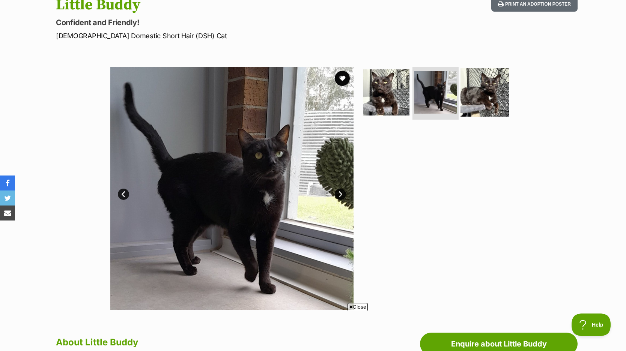
click at [485, 94] on img at bounding box center [485, 92] width 48 height 48
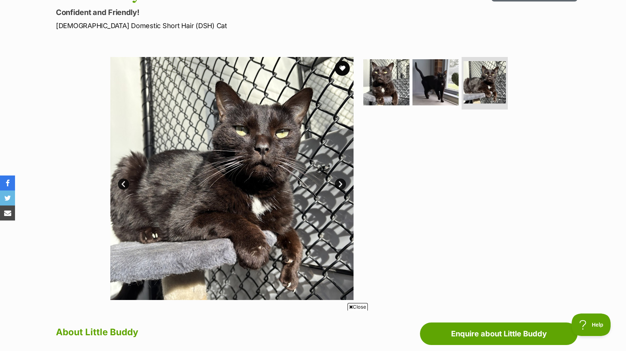
scroll to position [104, 0]
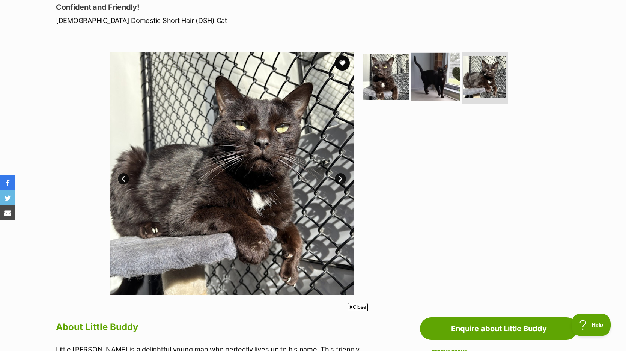
click at [449, 81] on img at bounding box center [436, 77] width 48 height 48
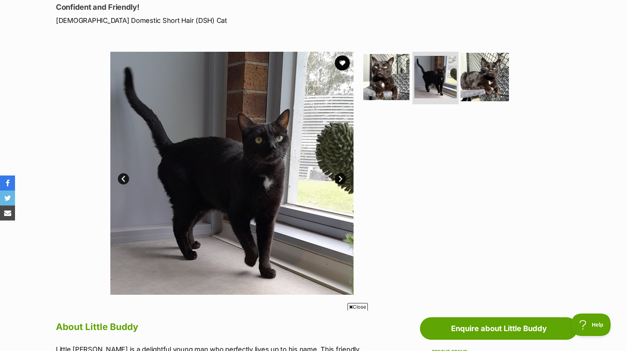
click at [481, 80] on img at bounding box center [485, 77] width 48 height 48
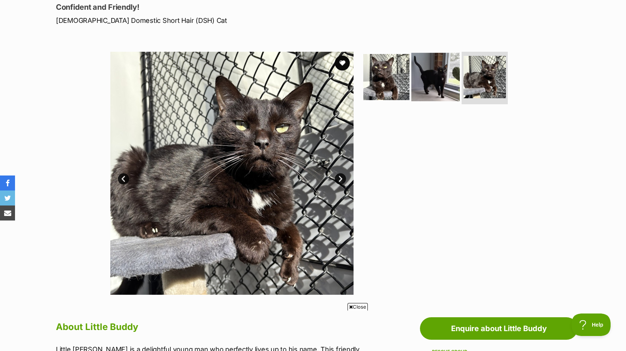
click at [437, 80] on img at bounding box center [436, 77] width 48 height 48
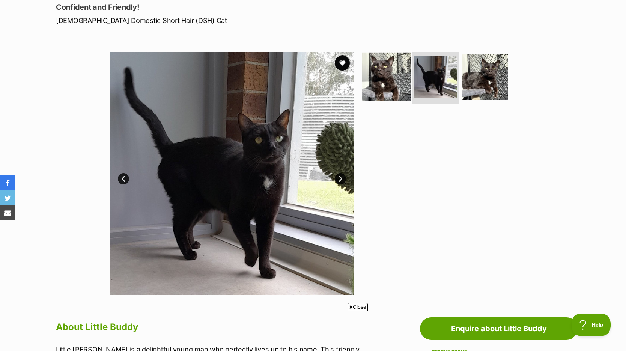
click at [387, 79] on img at bounding box center [386, 77] width 48 height 48
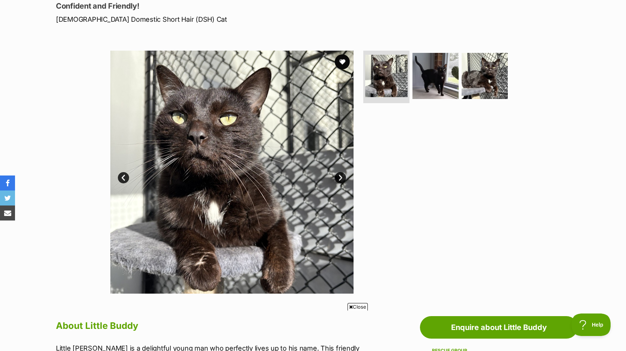
scroll to position [99, 0]
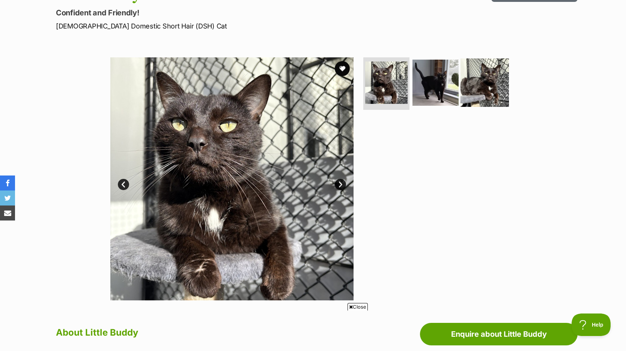
click at [478, 82] on img at bounding box center [485, 83] width 48 height 48
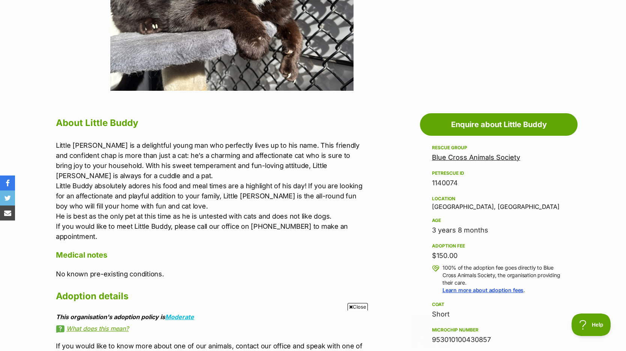
scroll to position [0, 0]
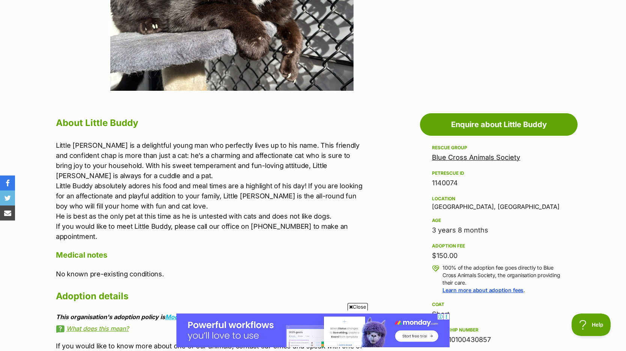
click at [475, 158] on link "Blue Cross Animals Society" at bounding box center [476, 158] width 88 height 8
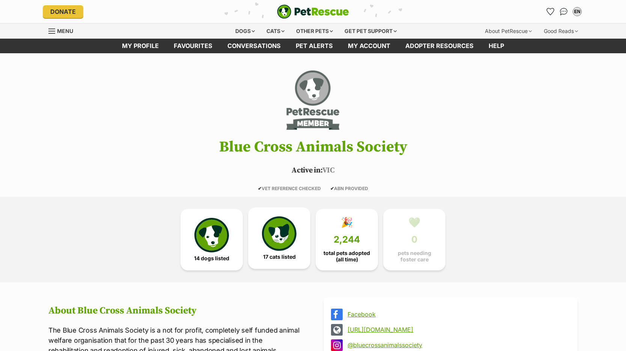
click at [272, 227] on img at bounding box center [279, 234] width 35 height 35
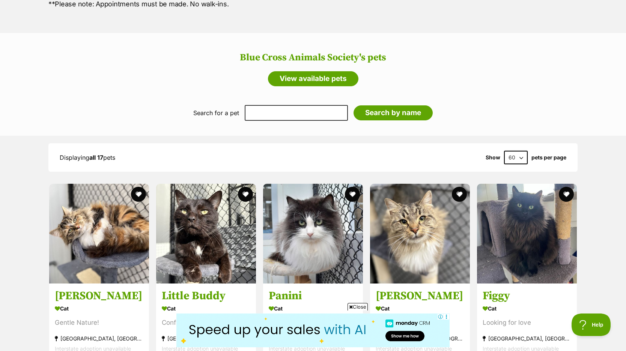
scroll to position [724, 0]
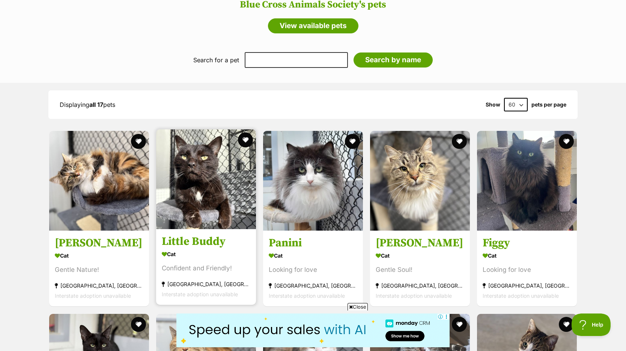
click at [190, 173] on img at bounding box center [206, 180] width 100 height 100
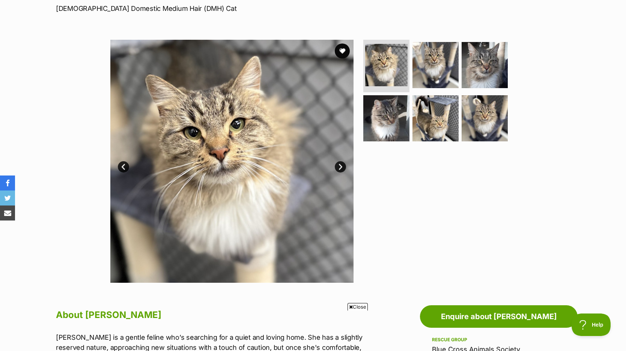
scroll to position [89, 0]
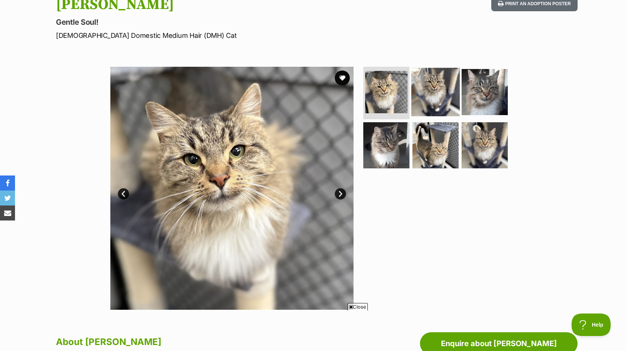
click at [441, 95] on img at bounding box center [436, 92] width 48 height 48
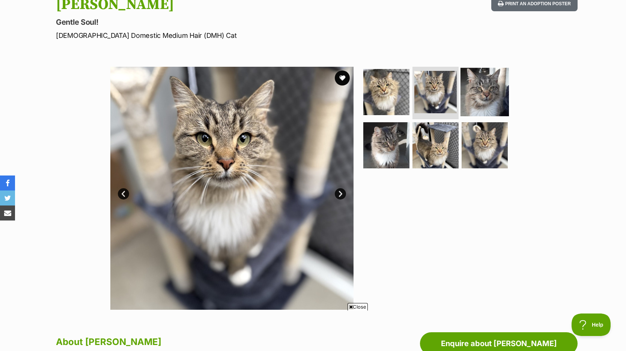
click at [481, 93] on img at bounding box center [485, 92] width 48 height 48
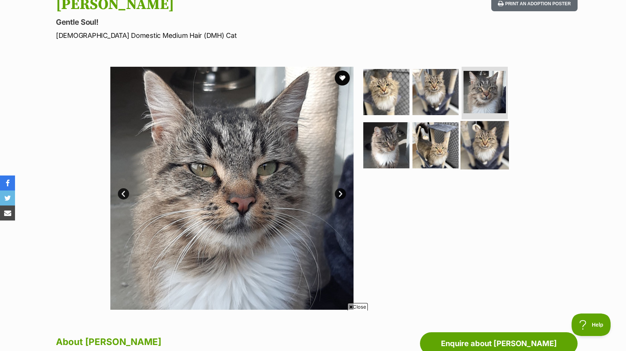
click at [480, 140] on img at bounding box center [485, 145] width 48 height 48
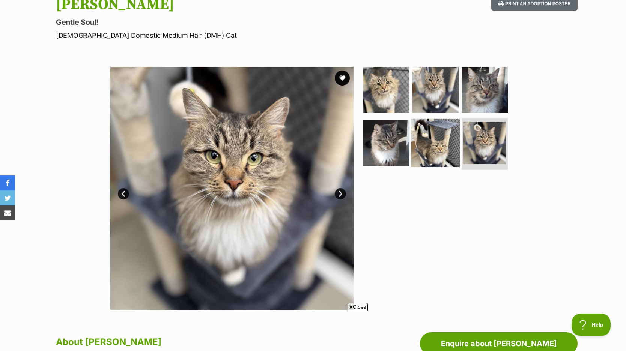
click at [449, 139] on img at bounding box center [436, 143] width 48 height 48
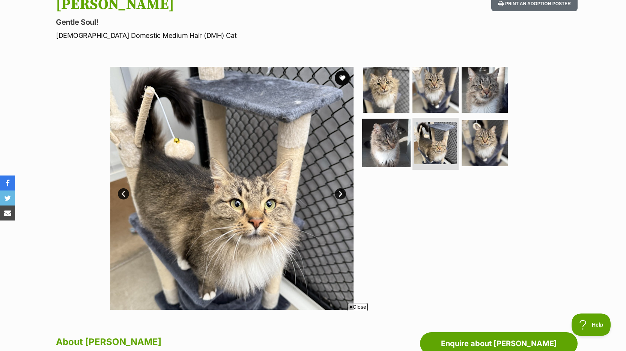
click at [393, 145] on img at bounding box center [386, 143] width 48 height 48
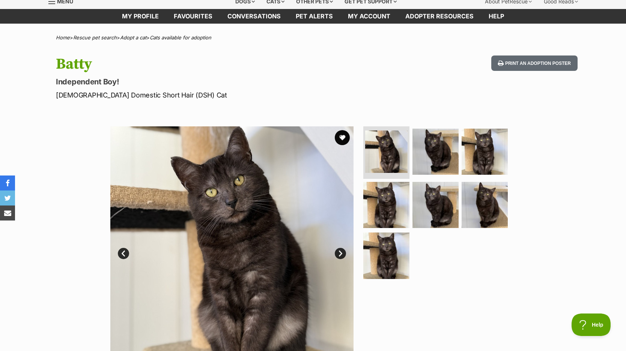
scroll to position [36, 0]
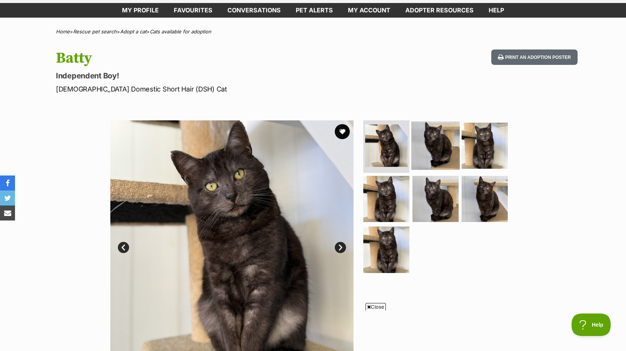
click at [430, 148] on img at bounding box center [436, 146] width 48 height 48
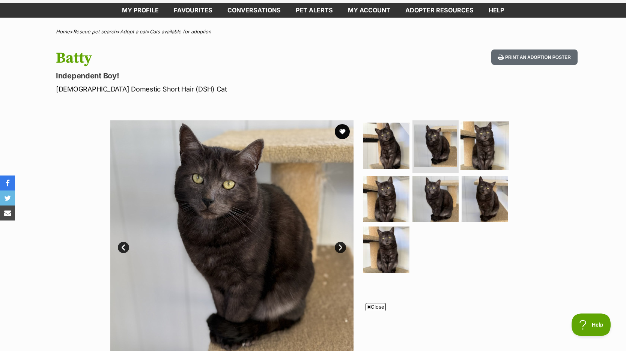
click at [490, 145] on img at bounding box center [485, 146] width 48 height 48
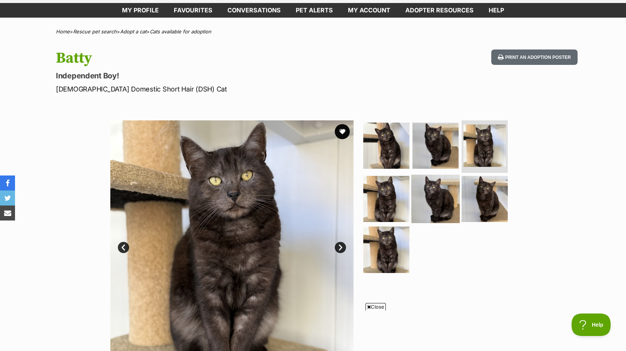
click at [434, 203] on img at bounding box center [436, 199] width 48 height 48
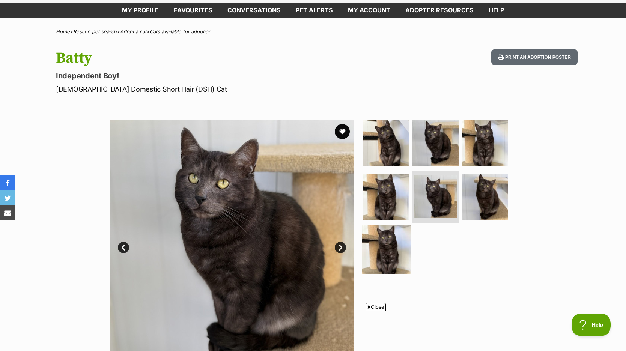
click at [390, 242] on img at bounding box center [386, 250] width 48 height 48
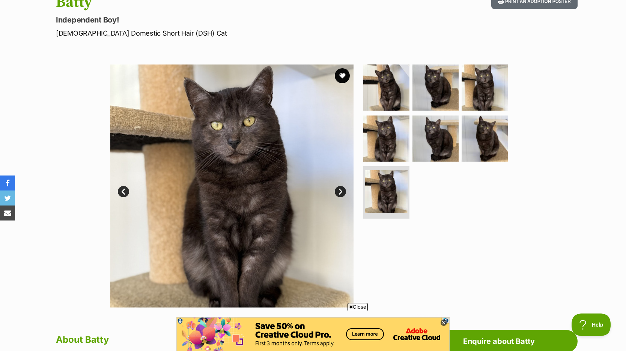
scroll to position [69, 0]
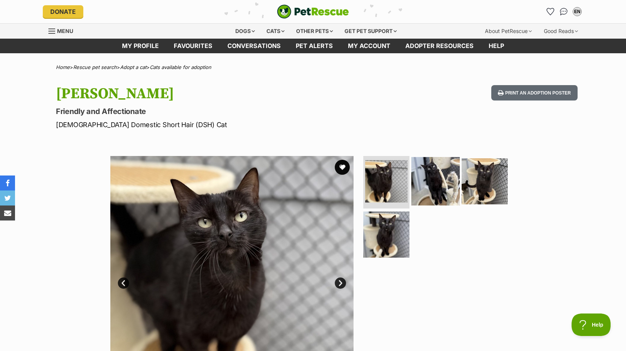
click at [432, 184] on img at bounding box center [436, 181] width 48 height 48
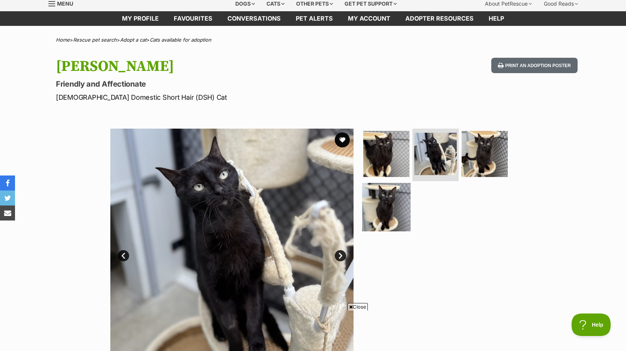
scroll to position [35, 0]
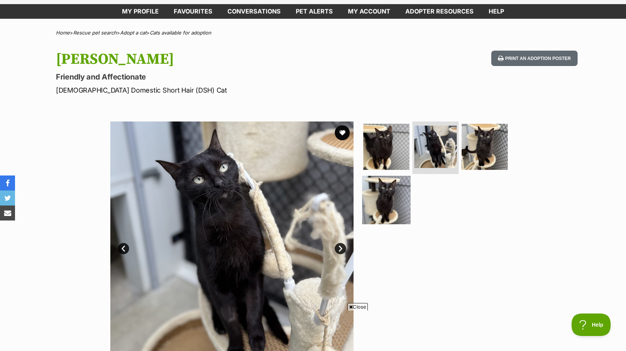
click at [387, 209] on img at bounding box center [386, 200] width 48 height 48
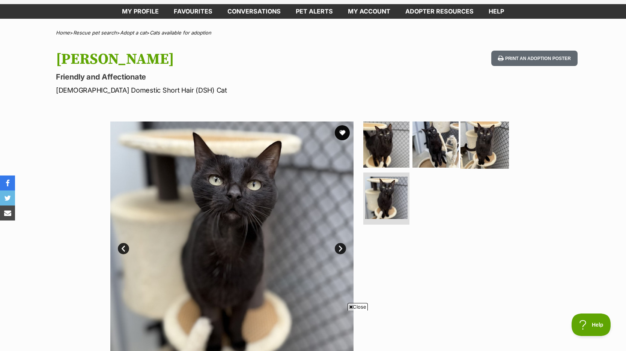
click at [492, 148] on img at bounding box center [485, 145] width 48 height 48
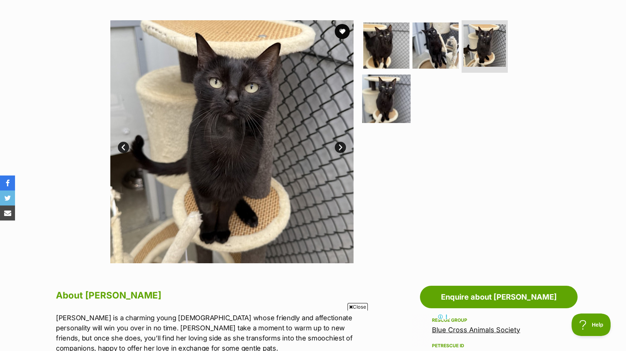
scroll to position [106, 0]
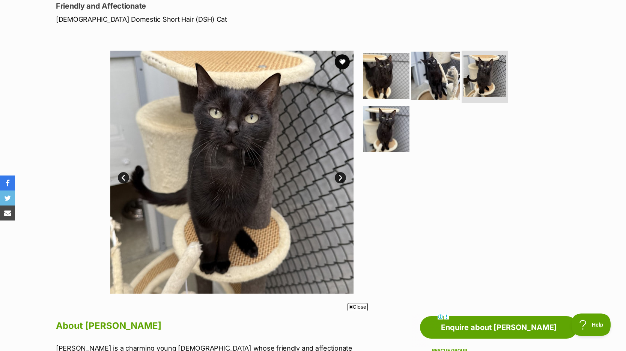
click at [429, 86] on img at bounding box center [436, 76] width 48 height 48
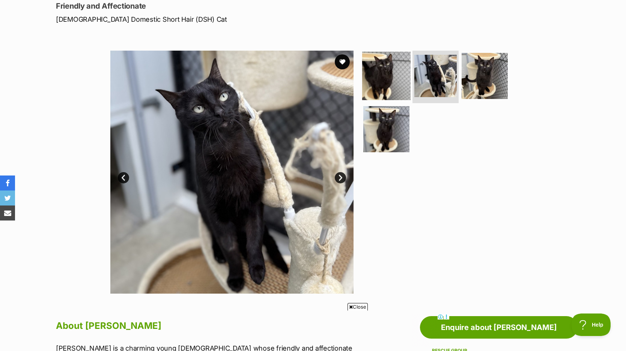
click at [388, 82] on img at bounding box center [386, 76] width 48 height 48
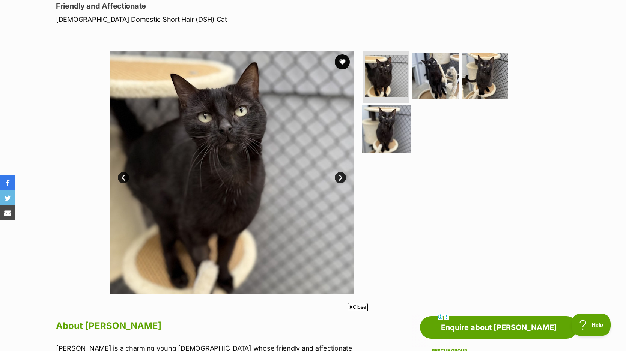
click at [379, 131] on img at bounding box center [386, 129] width 48 height 48
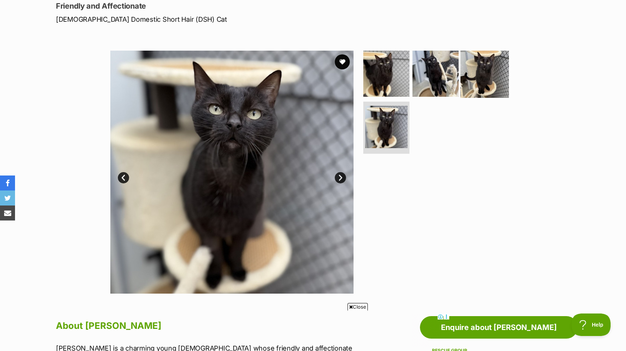
click at [477, 78] on img at bounding box center [485, 74] width 48 height 48
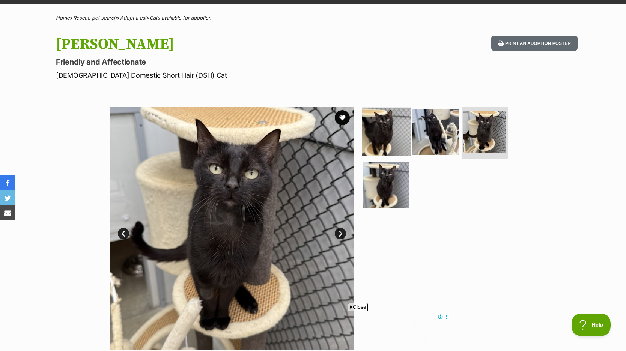
scroll to position [75, 0]
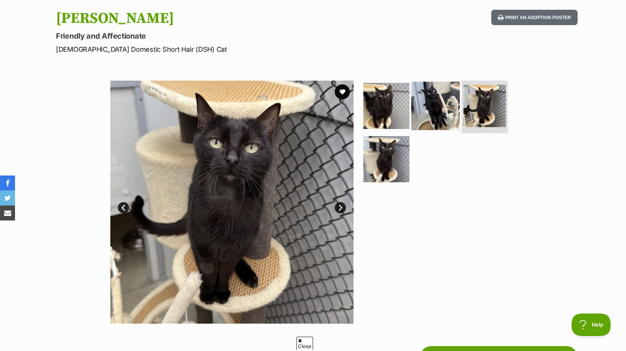
click at [437, 99] on img at bounding box center [436, 106] width 48 height 48
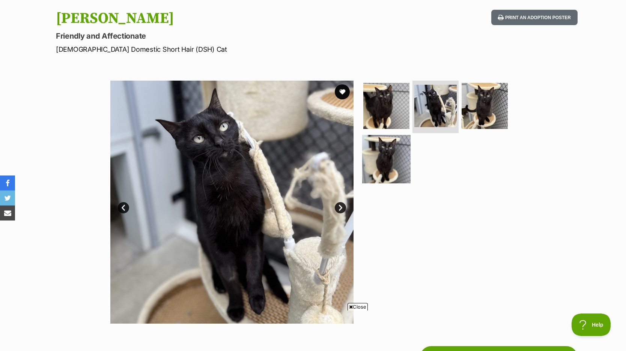
scroll to position [0, 0]
click at [387, 158] on img at bounding box center [386, 159] width 48 height 48
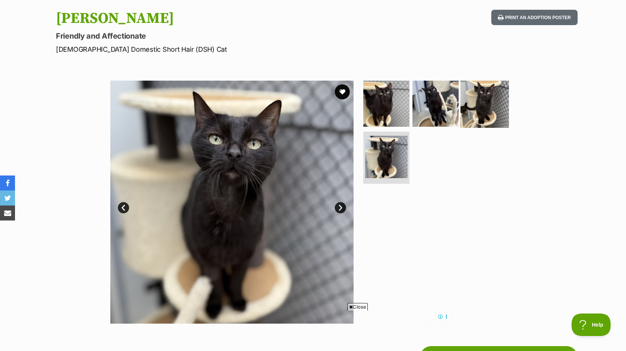
click at [478, 107] on img at bounding box center [485, 104] width 48 height 48
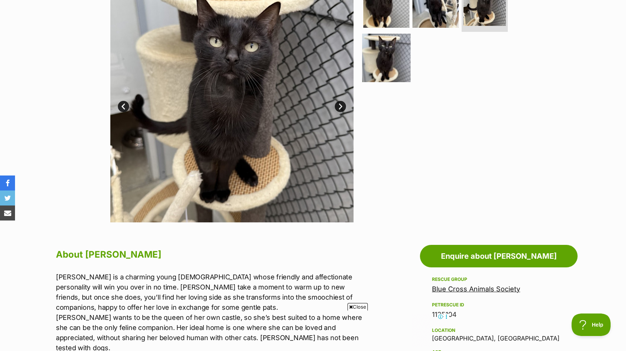
scroll to position [145, 0]
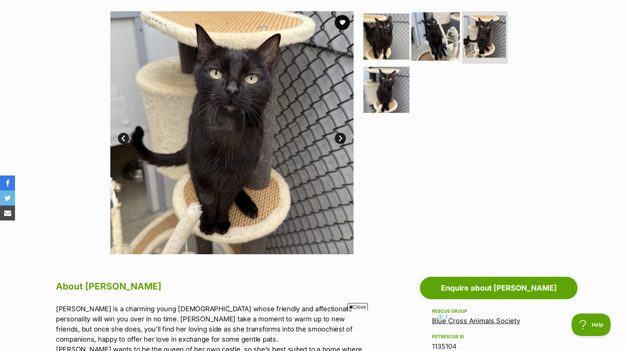
click at [439, 47] on img at bounding box center [436, 36] width 48 height 48
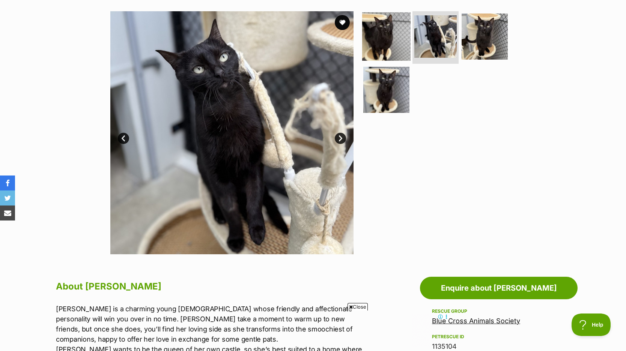
click at [389, 43] on img at bounding box center [386, 36] width 48 height 48
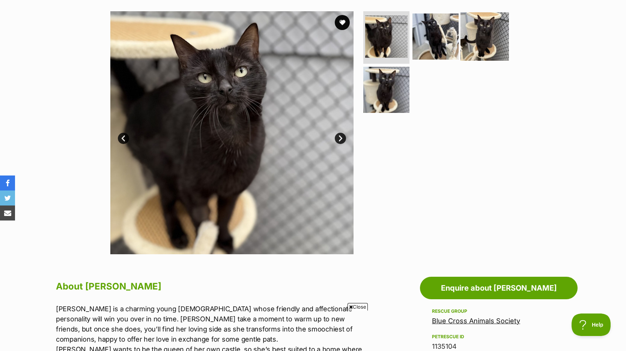
click at [483, 29] on img at bounding box center [485, 36] width 48 height 48
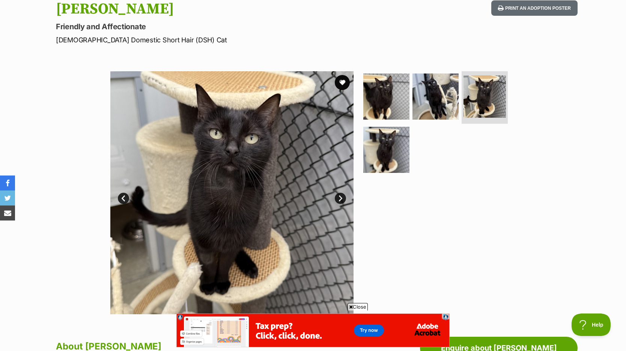
scroll to position [84, 0]
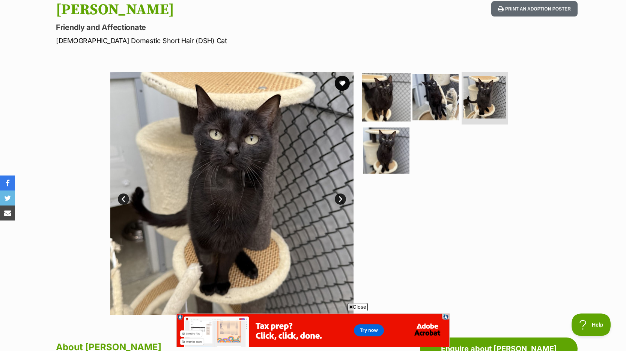
click at [387, 104] on img at bounding box center [386, 97] width 48 height 48
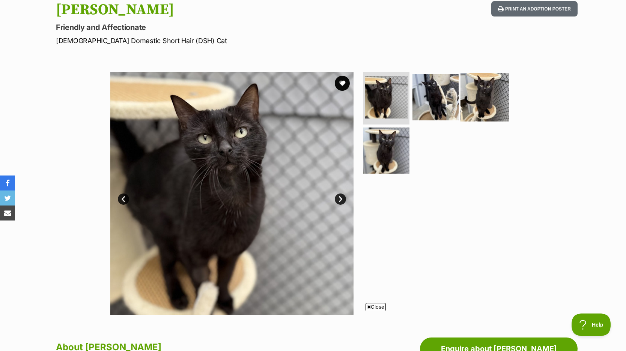
click at [476, 98] on img at bounding box center [485, 97] width 48 height 48
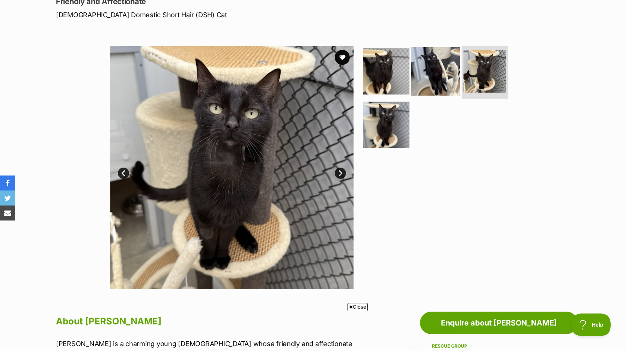
scroll to position [124, 0]
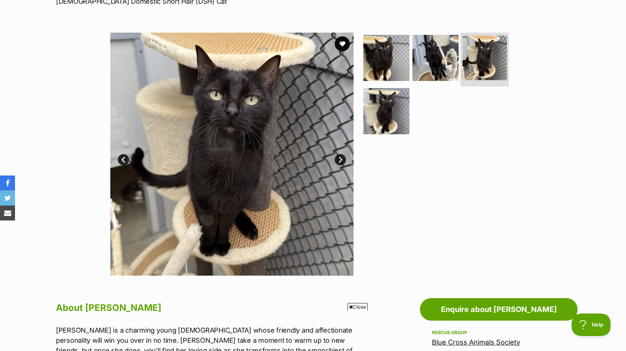
click at [480, 54] on img at bounding box center [485, 58] width 45 height 45
click at [447, 59] on img at bounding box center [436, 58] width 48 height 48
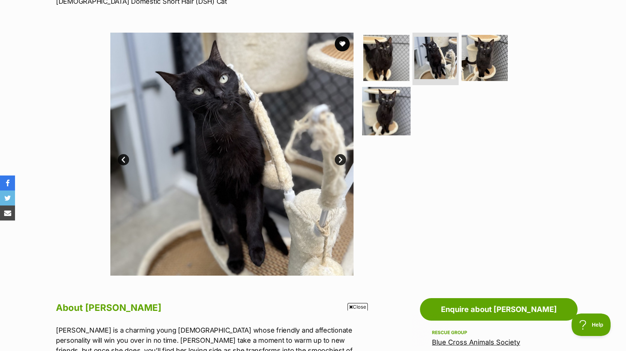
click at [384, 108] on img at bounding box center [386, 111] width 48 height 48
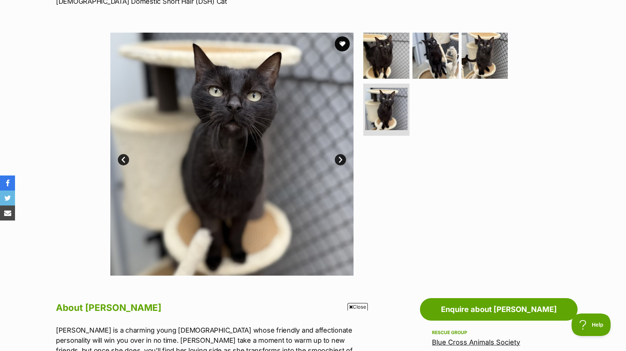
scroll to position [0, 0]
click at [483, 63] on img at bounding box center [485, 56] width 48 height 48
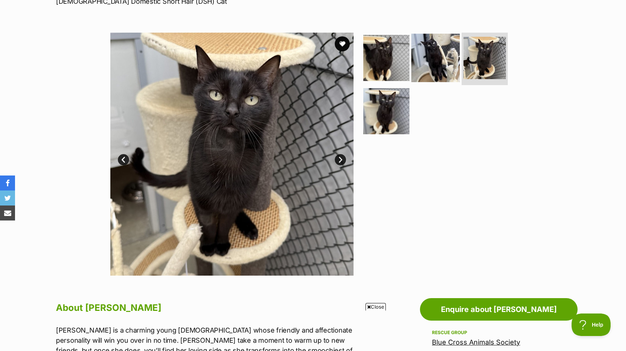
click at [429, 67] on img at bounding box center [436, 58] width 48 height 48
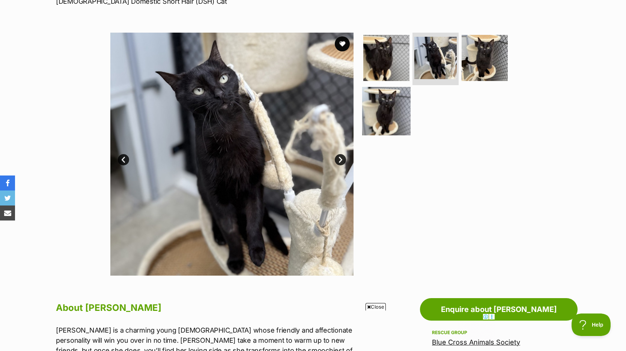
click at [391, 117] on img at bounding box center [386, 111] width 48 height 48
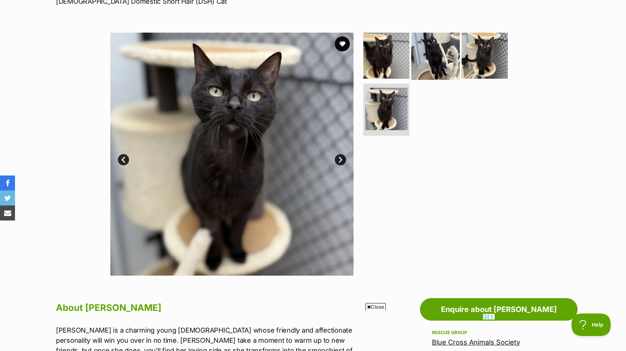
click at [433, 65] on img at bounding box center [436, 56] width 48 height 48
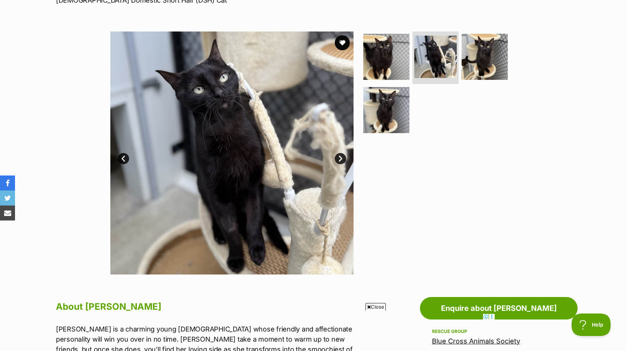
scroll to position [88, 0]
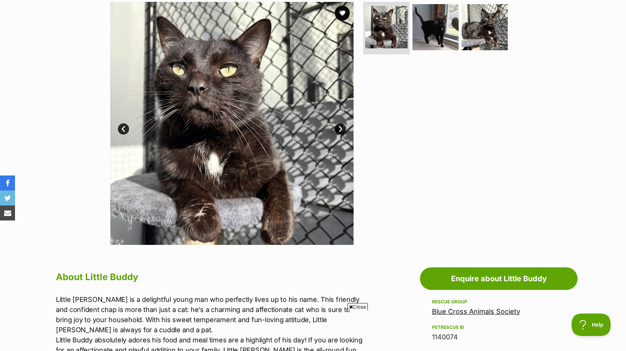
scroll to position [153, 0]
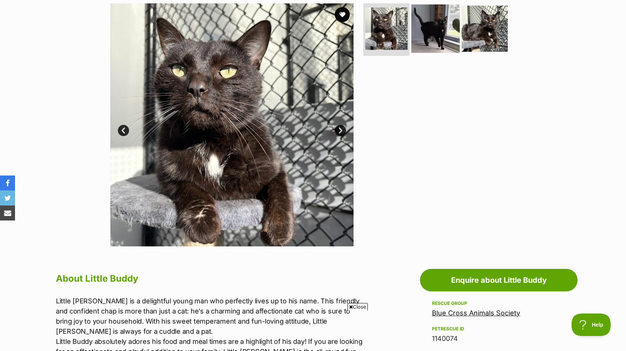
click at [437, 36] on img at bounding box center [436, 29] width 48 height 48
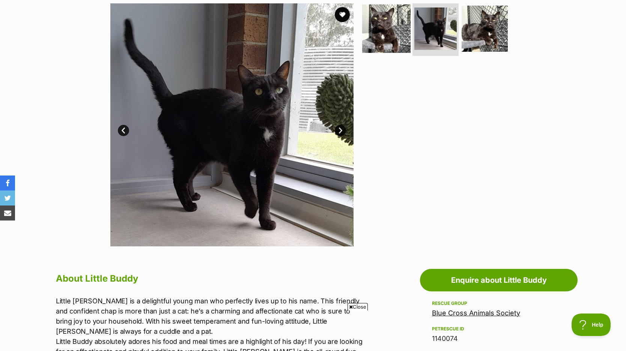
click at [385, 36] on img at bounding box center [386, 29] width 48 height 48
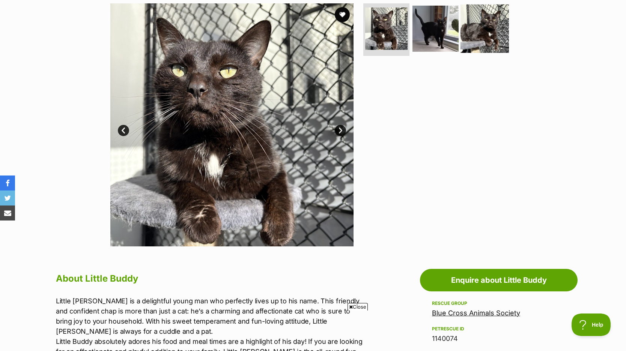
click at [475, 39] on img at bounding box center [485, 29] width 48 height 48
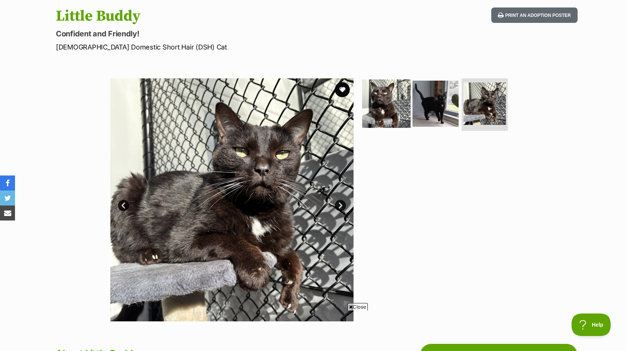
scroll to position [0, 0]
click at [426, 88] on img at bounding box center [436, 104] width 48 height 48
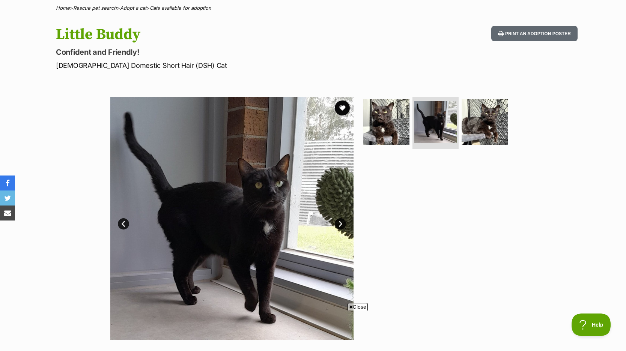
scroll to position [59, 0]
click at [385, 109] on img at bounding box center [386, 122] width 48 height 48
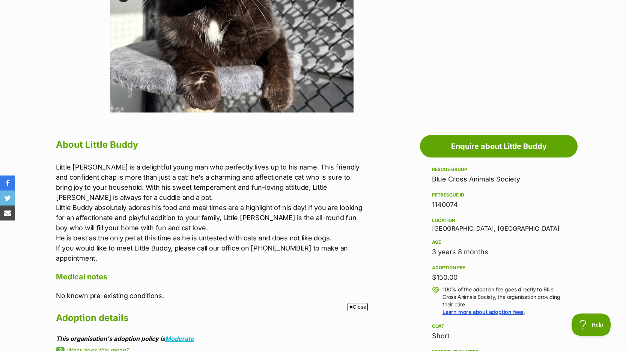
scroll to position [252, 0]
